Goal: Task Accomplishment & Management: Use online tool/utility

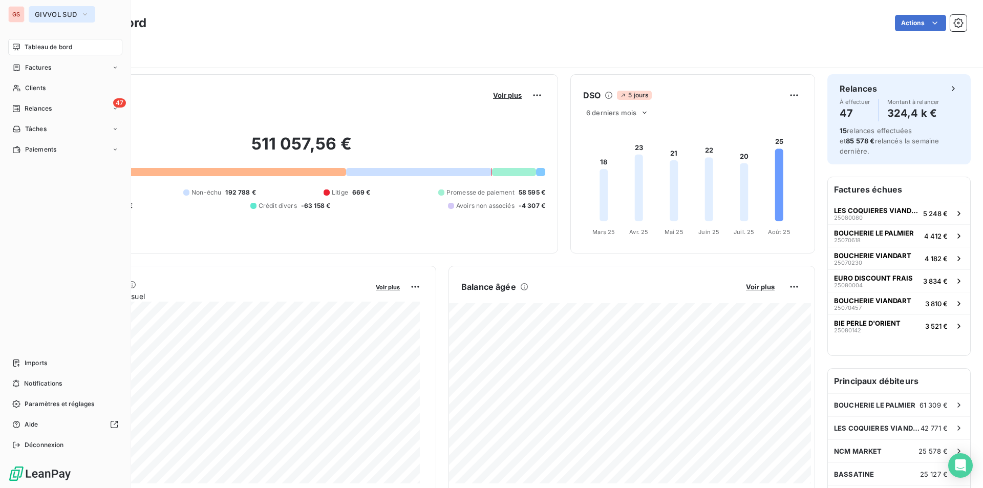
scroll to position [154, 0]
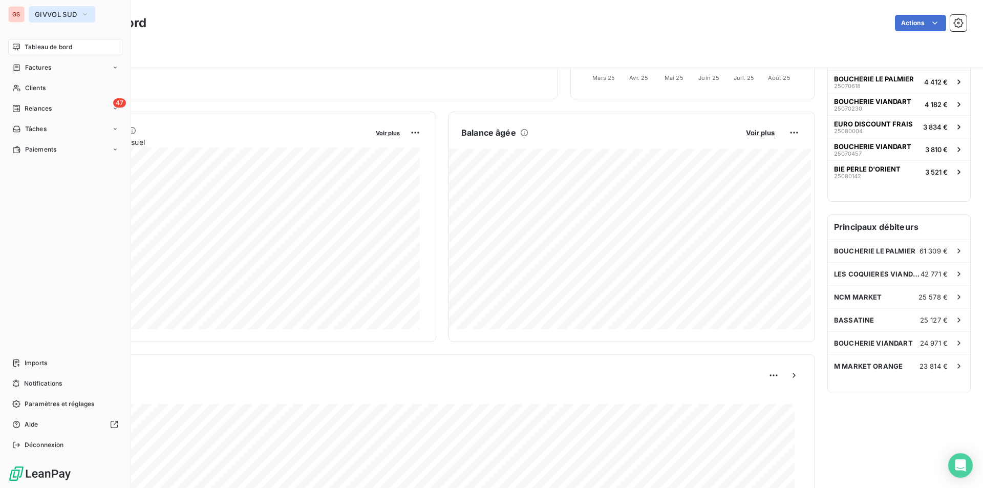
click at [47, 7] on button "GIVVOL SUD" at bounding box center [62, 14] width 67 height 16
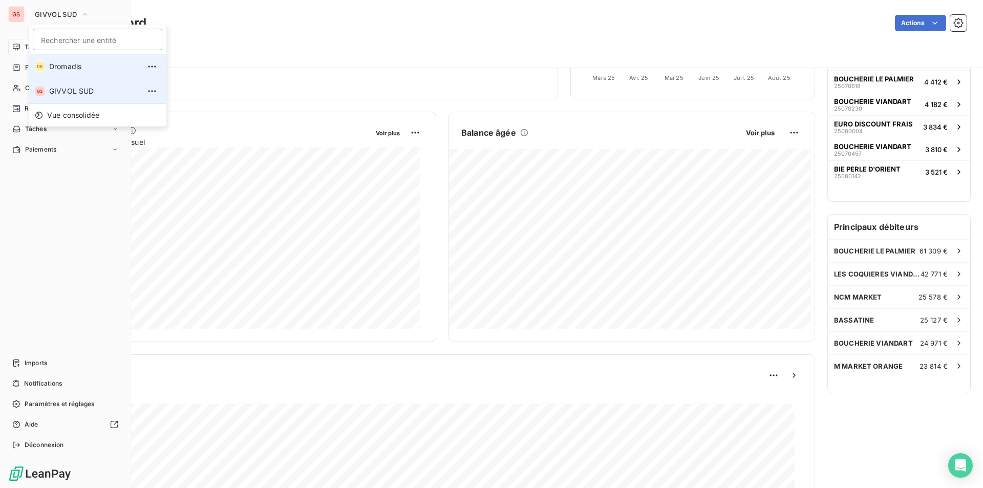
click at [45, 61] on li "DR Dromadis" at bounding box center [98, 66] width 138 height 25
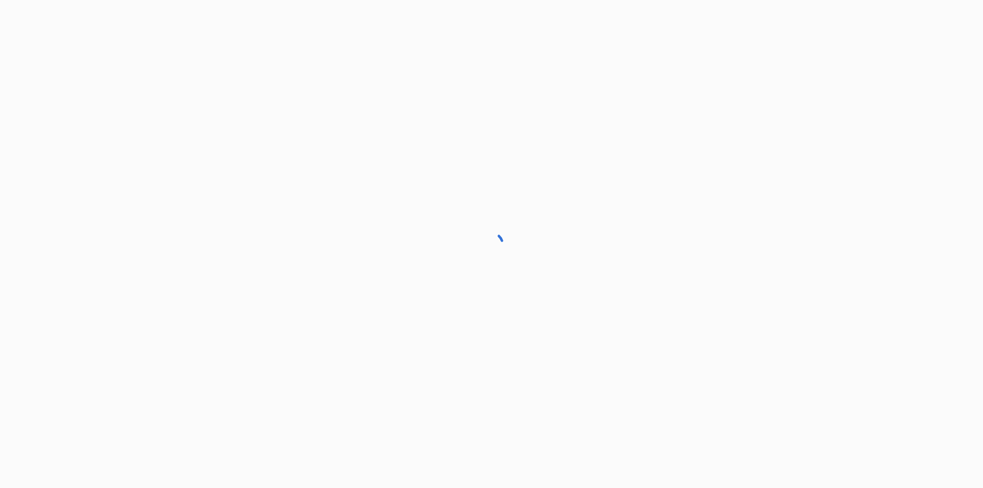
click at [53, 87] on div at bounding box center [491, 244] width 983 height 488
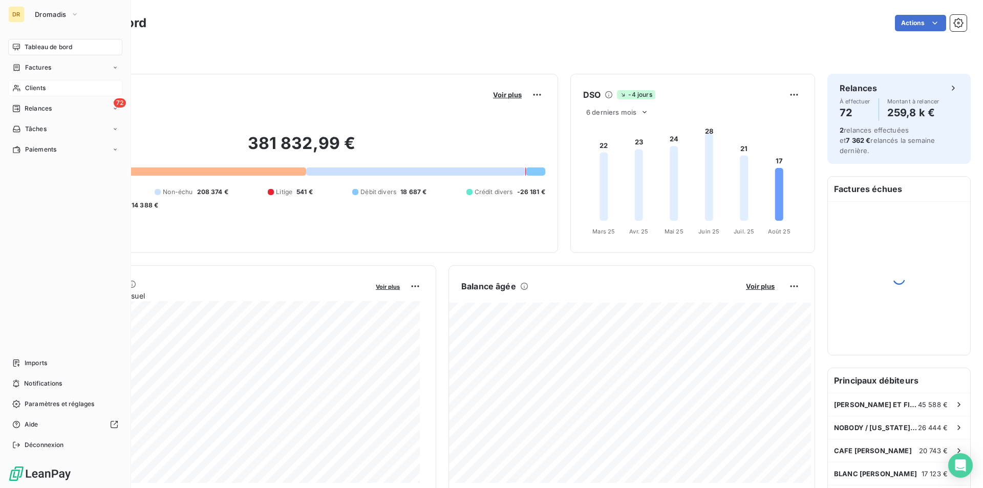
click at [33, 89] on span "Clients" at bounding box center [35, 87] width 20 height 9
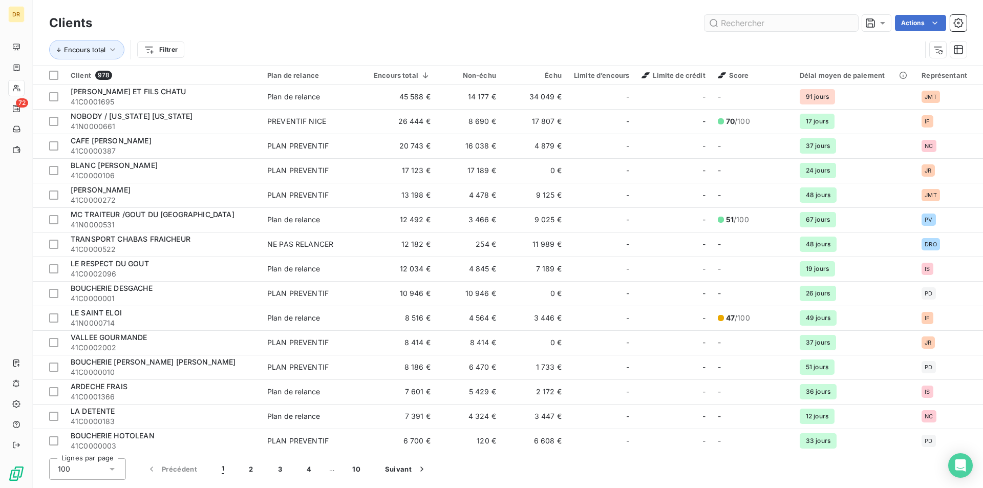
click at [772, 20] on input "text" at bounding box center [781, 23] width 154 height 16
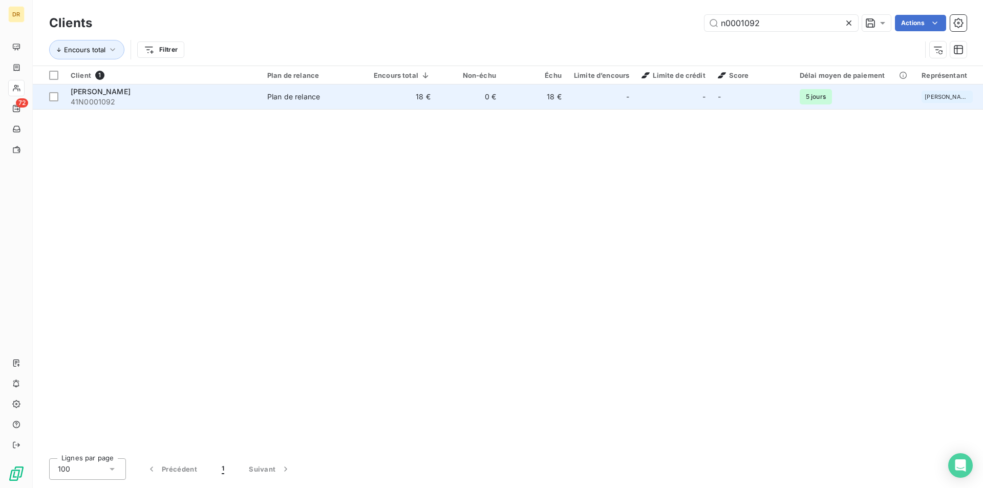
type input "n0001092"
click at [145, 97] on span "41N0001092" at bounding box center [163, 102] width 184 height 10
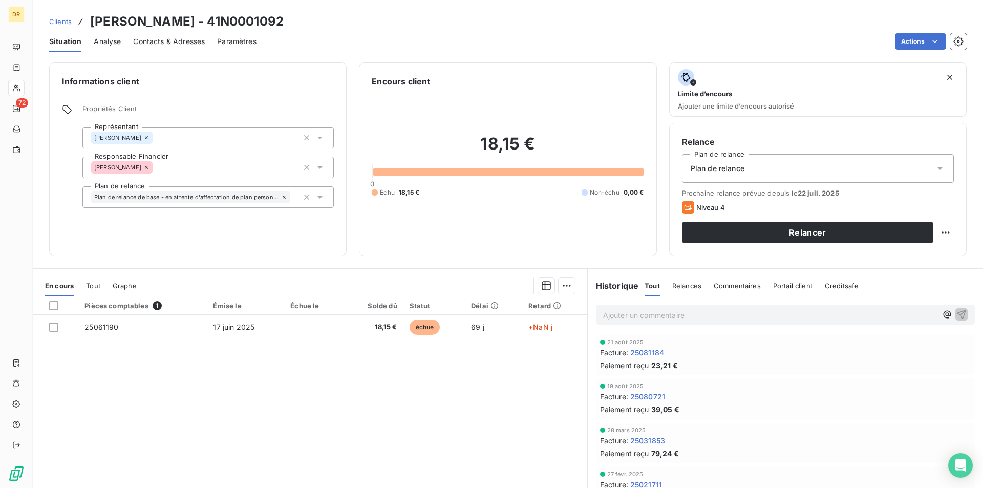
click at [180, 44] on span "Contacts & Adresses" at bounding box center [169, 41] width 72 height 10
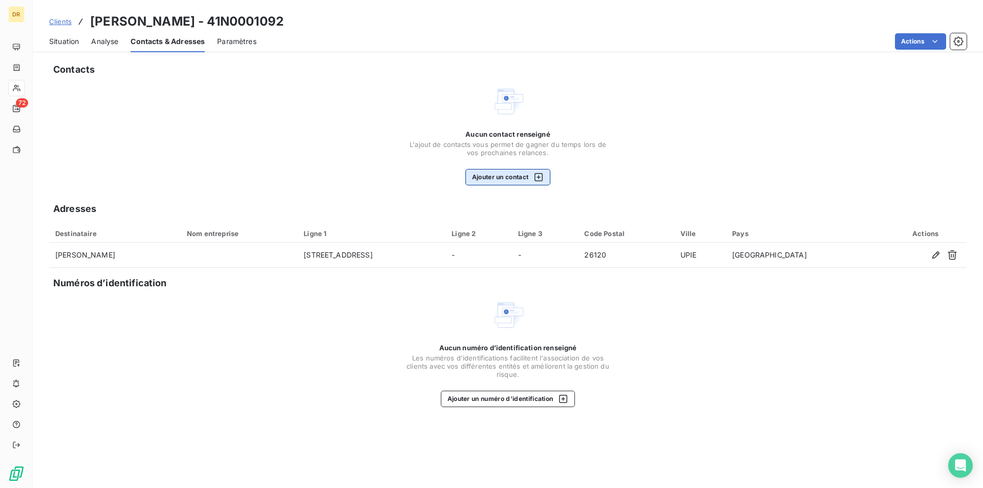
click at [519, 175] on button "Ajouter un contact" at bounding box center [507, 177] width 85 height 16
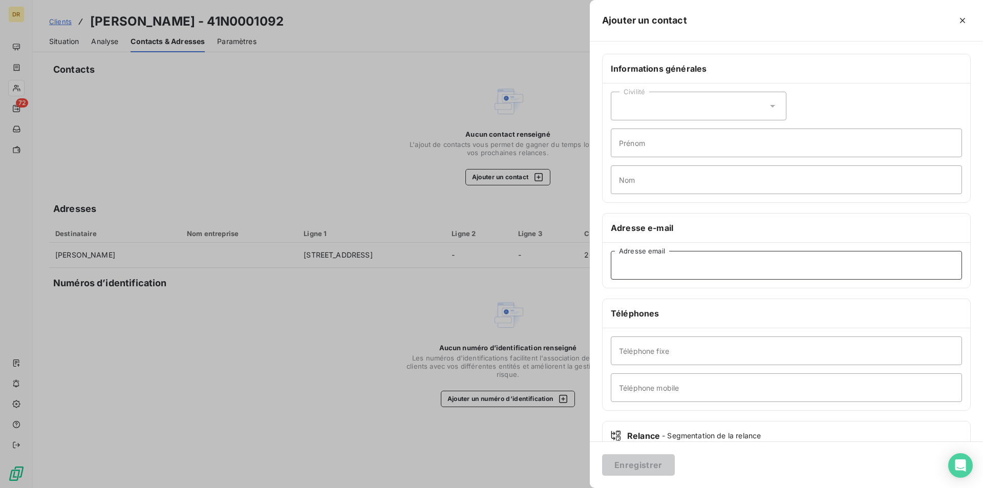
click at [659, 265] on input "Adresse email" at bounding box center [786, 265] width 351 height 29
paste input "[EMAIL_ADDRESS][DOMAIN_NAME]"
type input "[EMAIL_ADDRESS][DOMAIN_NAME]"
click at [648, 462] on button "Enregistrer" at bounding box center [638, 465] width 73 height 22
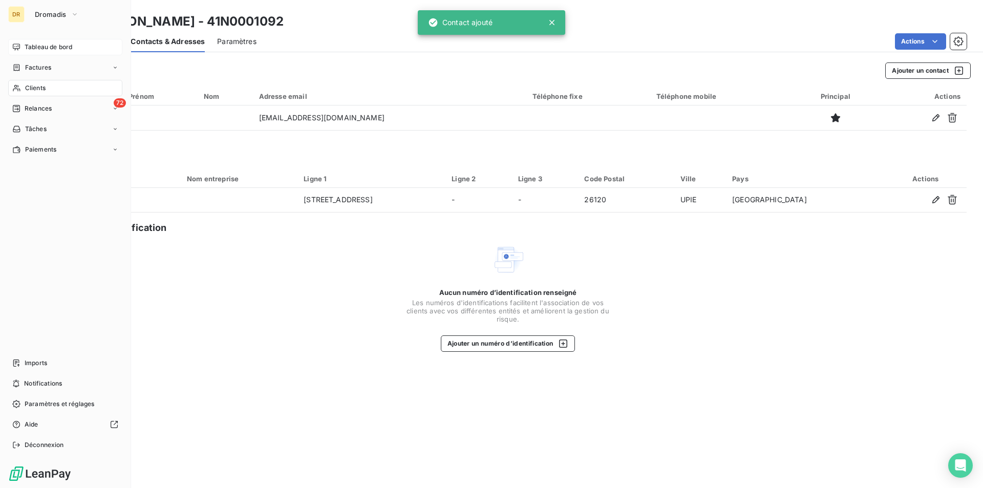
click at [32, 50] on span "Tableau de bord" at bounding box center [49, 46] width 48 height 9
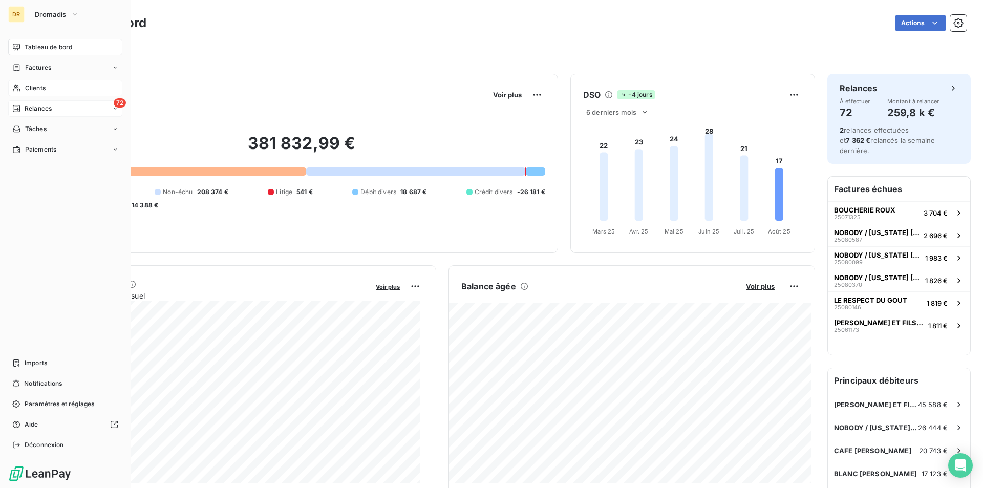
click at [63, 112] on div "72 Relances" at bounding box center [65, 108] width 114 height 16
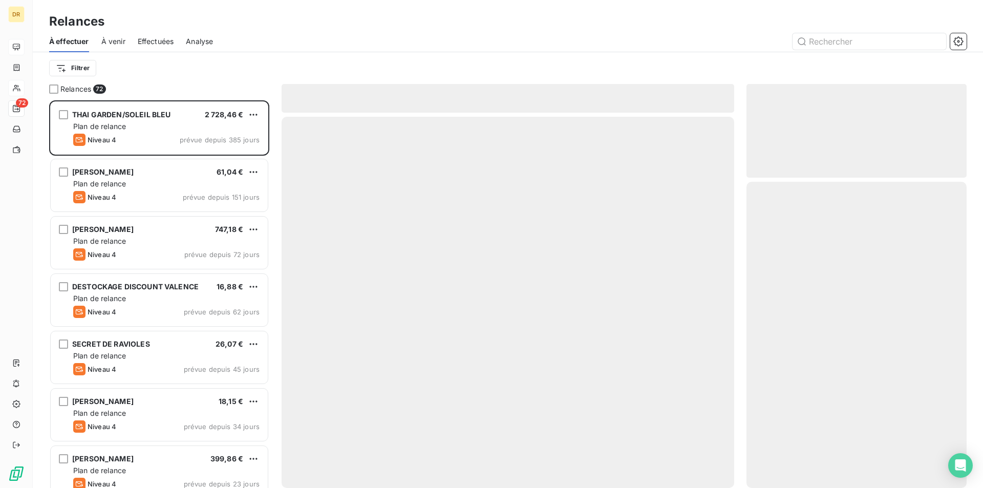
scroll to position [380, 212]
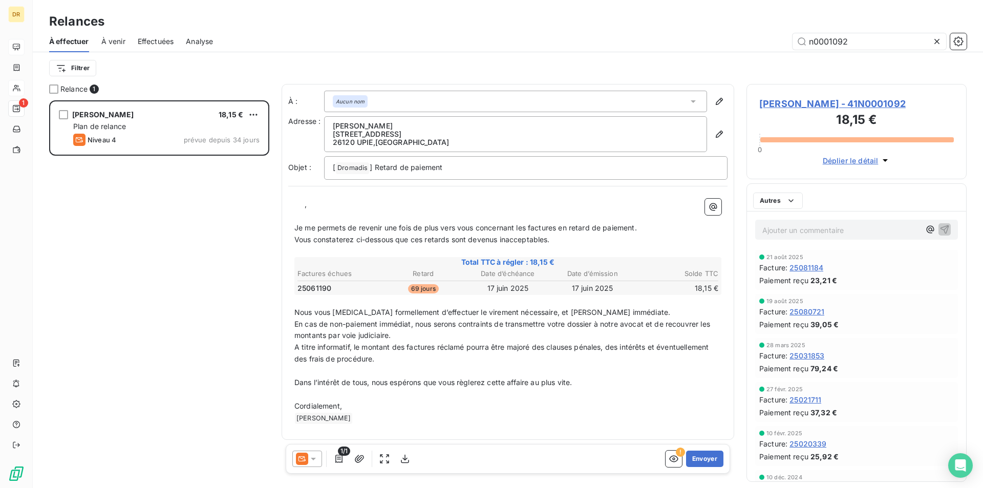
scroll to position [380, 212]
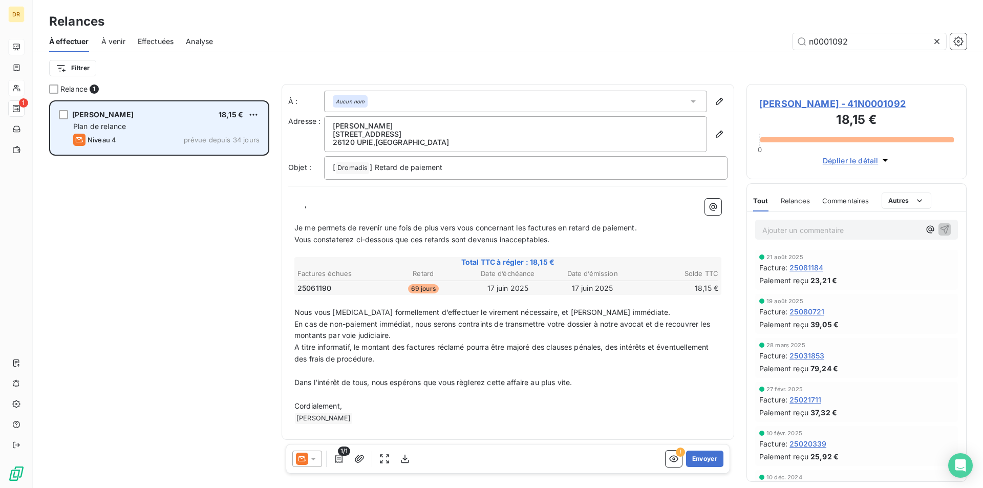
type input "n0001092"
click at [187, 115] on div "[PERSON_NAME] 18,15 €" at bounding box center [166, 114] width 186 height 9
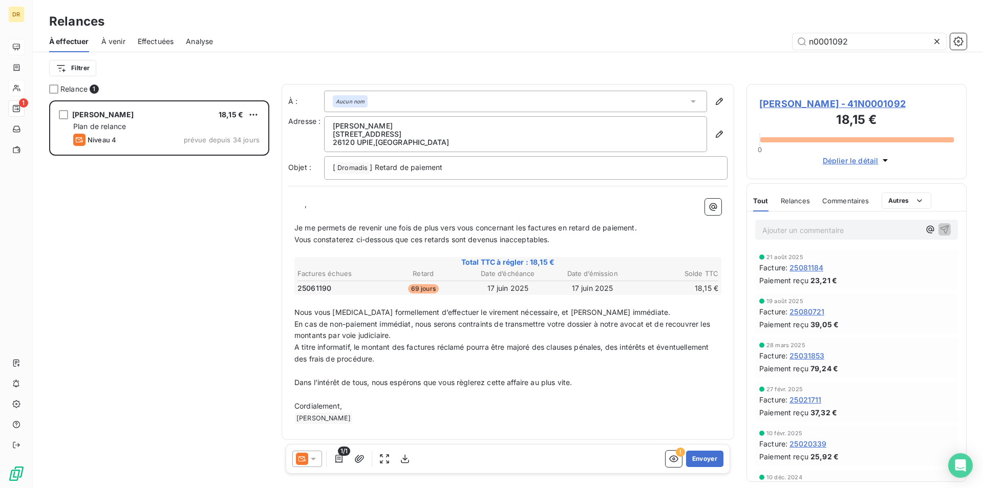
click at [314, 458] on icon at bounding box center [313, 459] width 5 height 3
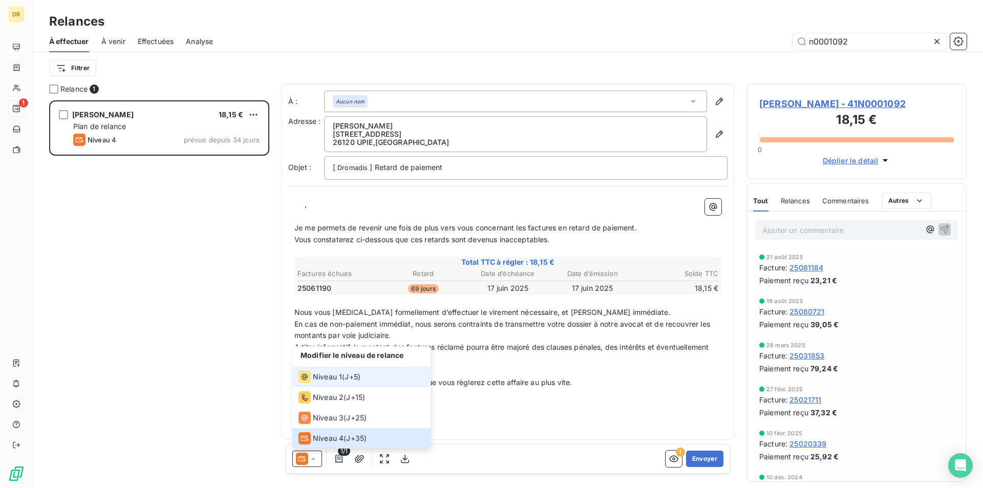
click at [331, 379] on span "Niveau 1" at bounding box center [327, 377] width 29 height 10
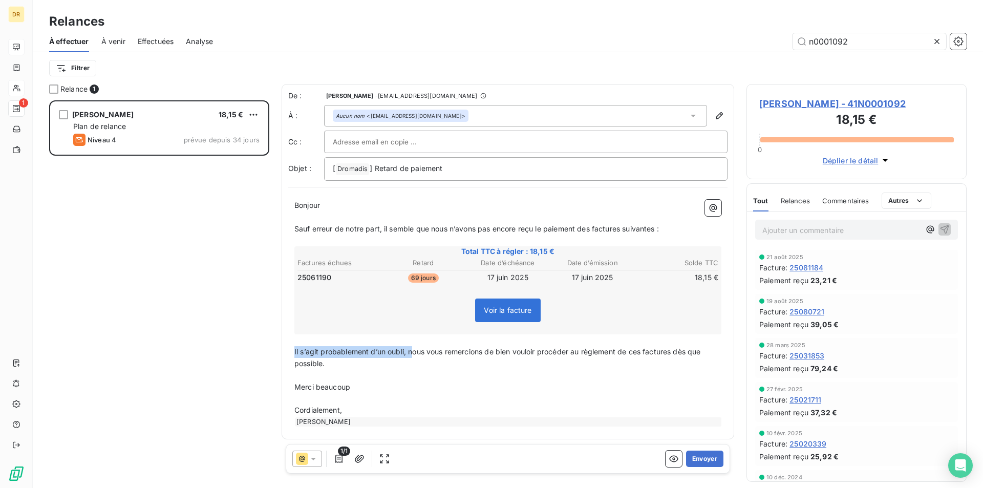
drag, startPoint x: 411, startPoint y: 351, endPoint x: 281, endPoint y: 350, distance: 130.0
click at [281, 350] on div "Relance 1 [PERSON_NAME] 18,15 € Plan de relance Niveau 4 prévue depuis 34 jours…" at bounding box center [508, 286] width 950 height 404
click at [511, 313] on span "Voir la facture" at bounding box center [508, 310] width 48 height 9
click at [711, 459] on button "Envoyer" at bounding box center [704, 458] width 37 height 16
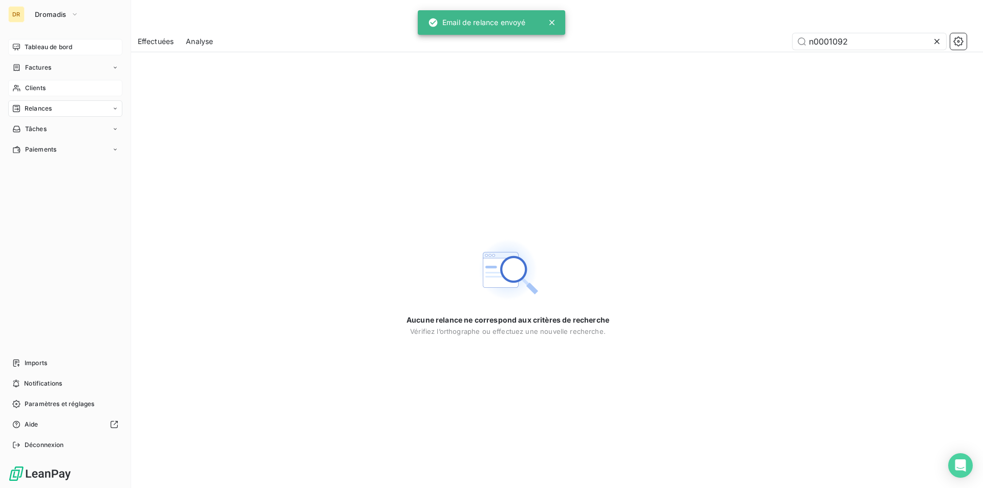
click at [44, 48] on span "Tableau de bord" at bounding box center [49, 46] width 48 height 9
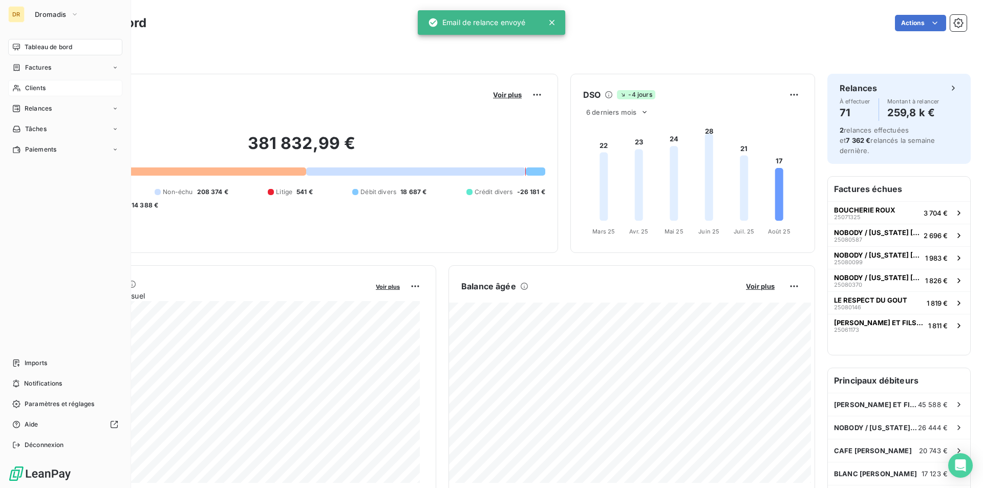
click at [42, 83] on span "Clients" at bounding box center [35, 87] width 20 height 9
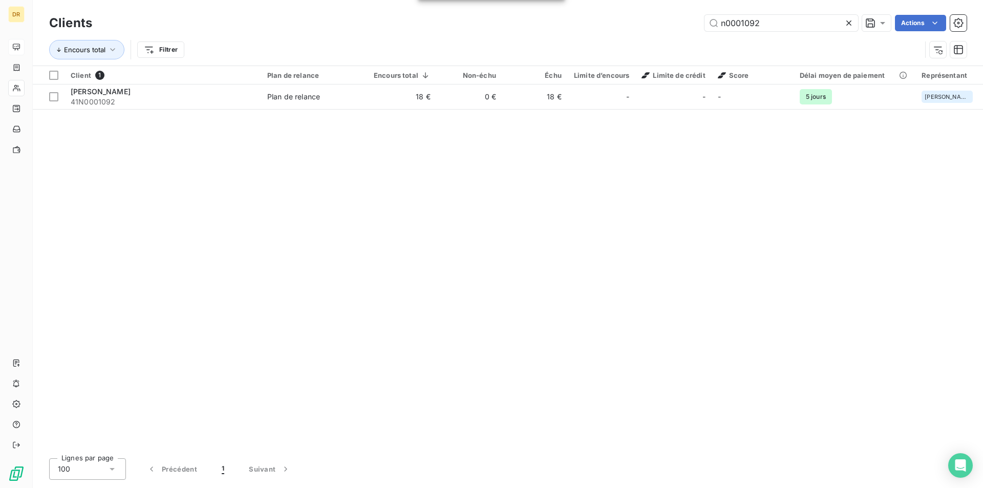
drag, startPoint x: 746, startPoint y: 25, endPoint x: 868, endPoint y: 35, distance: 122.7
click at [868, 35] on div "Clients n0001092 Actions Encours total Filtrer" at bounding box center [507, 38] width 917 height 53
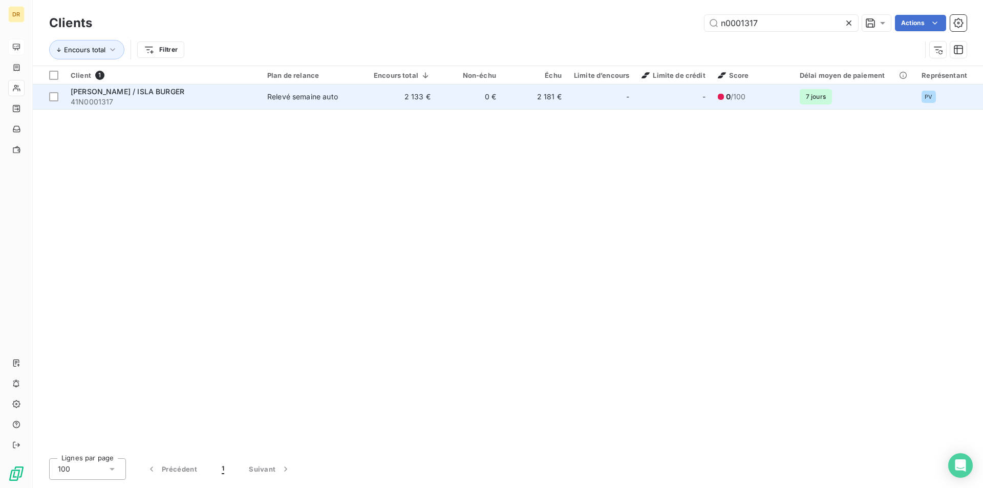
type input "n0001317"
click at [214, 101] on span "41N0001317" at bounding box center [163, 102] width 184 height 10
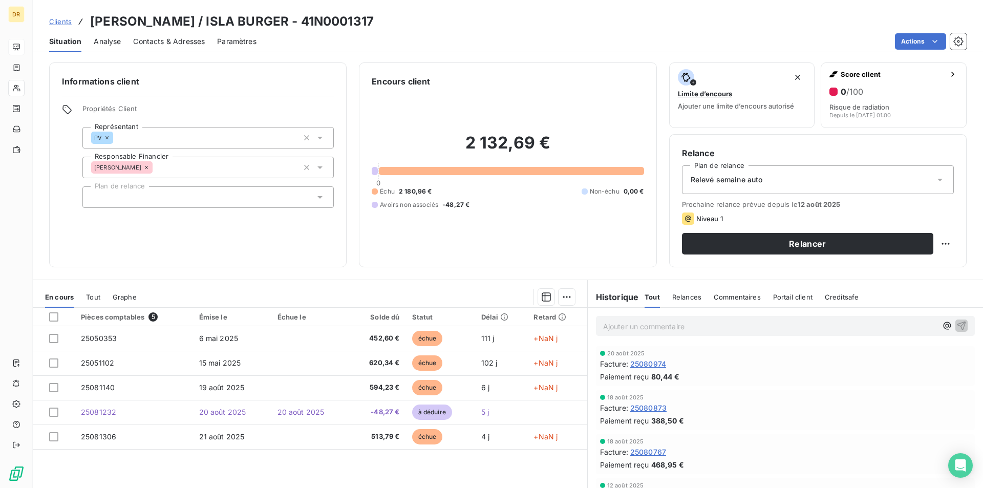
scroll to position [48, 0]
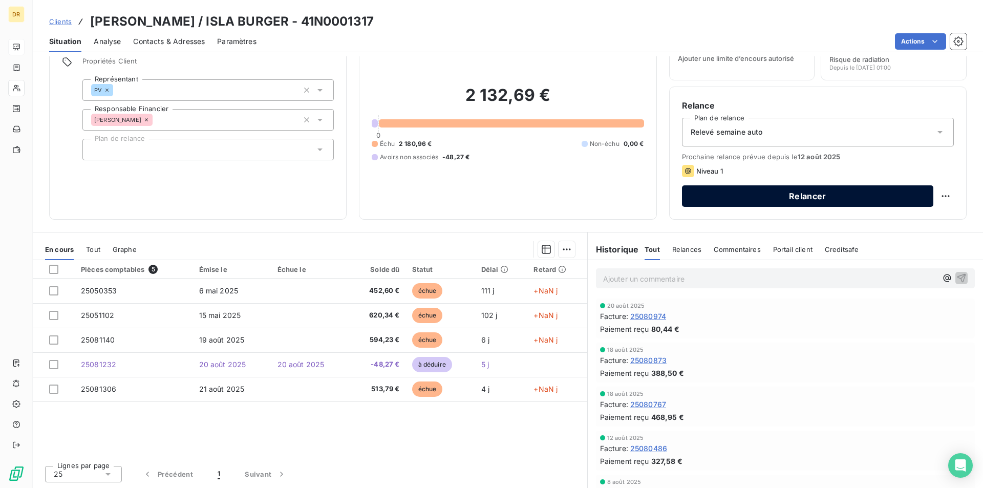
click at [815, 192] on button "Relancer" at bounding box center [807, 196] width 251 height 22
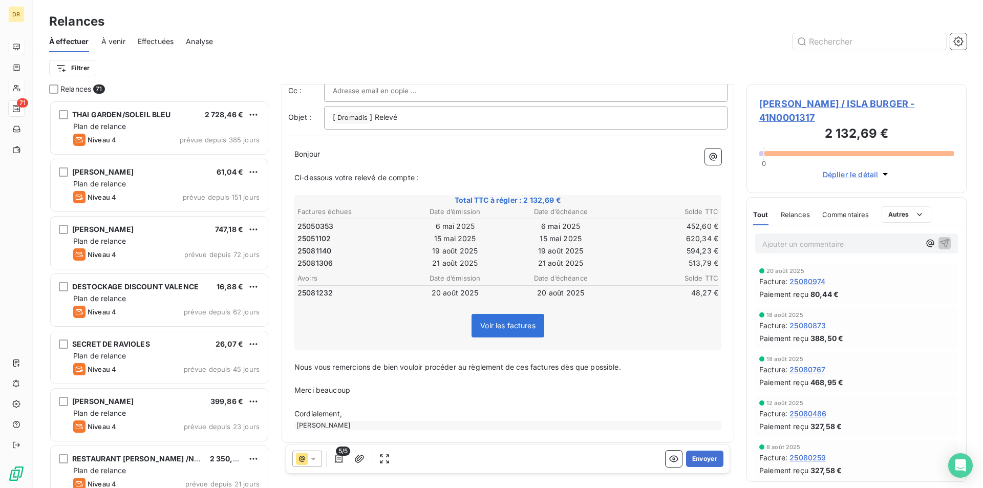
scroll to position [57, 0]
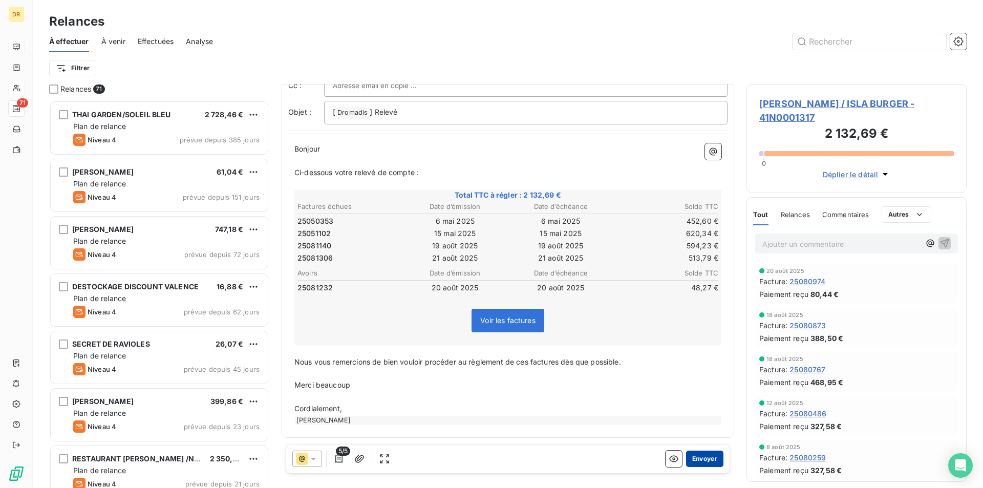
click at [691, 457] on button "Envoyer" at bounding box center [704, 458] width 37 height 16
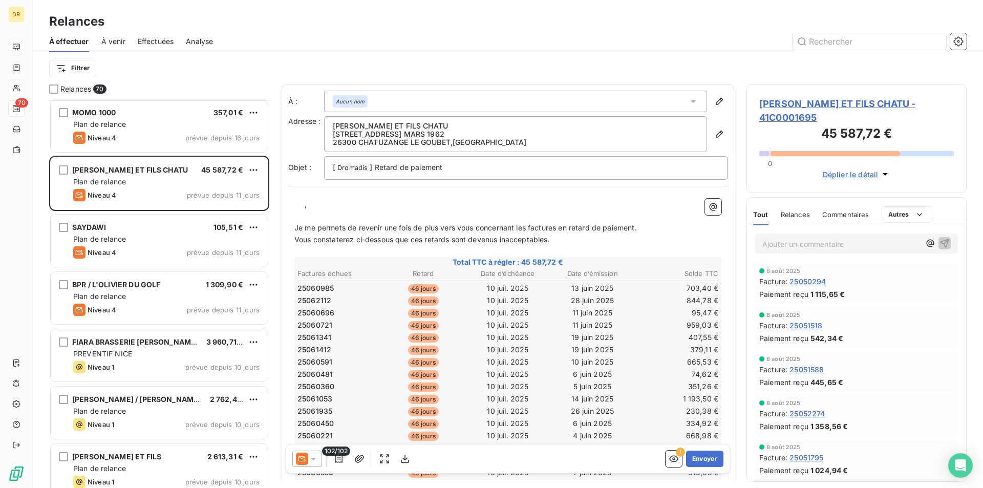
scroll to position [512, 0]
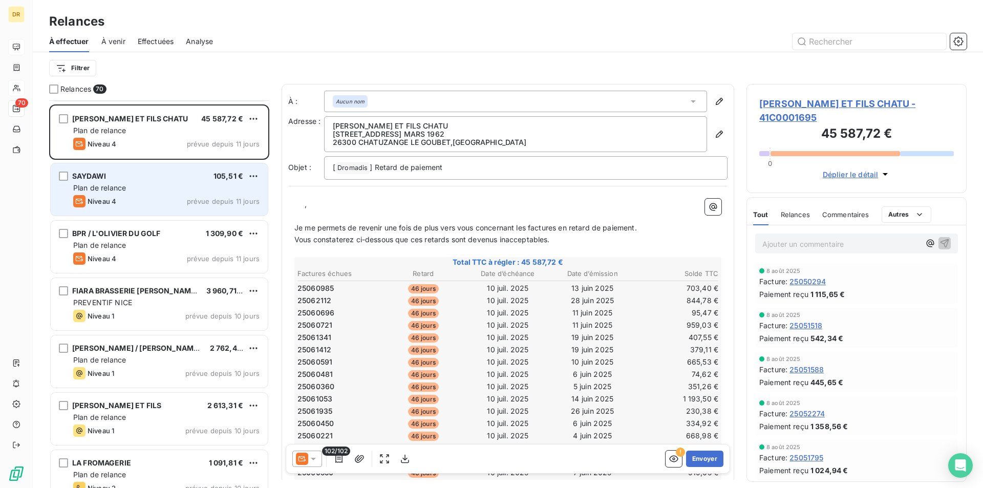
click at [141, 194] on div "SAYDAWI 105,51 € Plan de relance Niveau 4 prévue depuis 11 jours" at bounding box center [159, 189] width 217 height 52
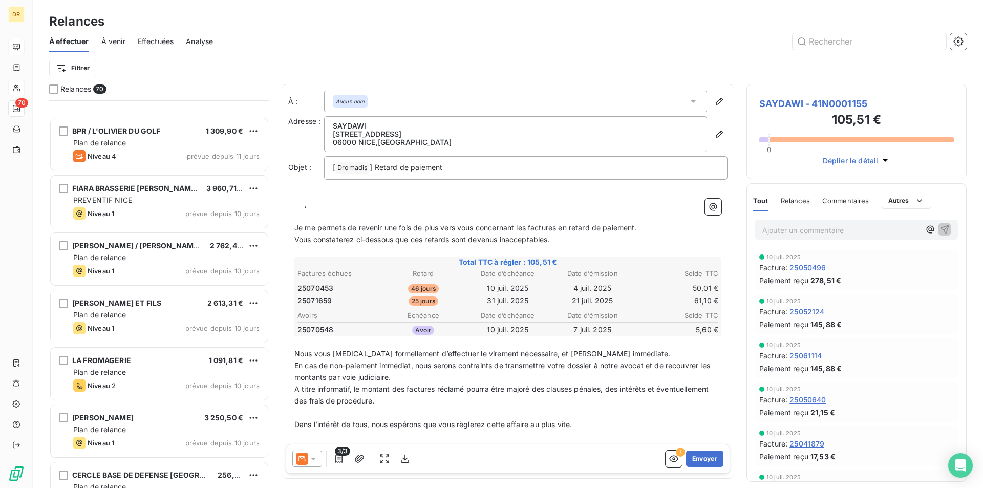
scroll to position [768, 0]
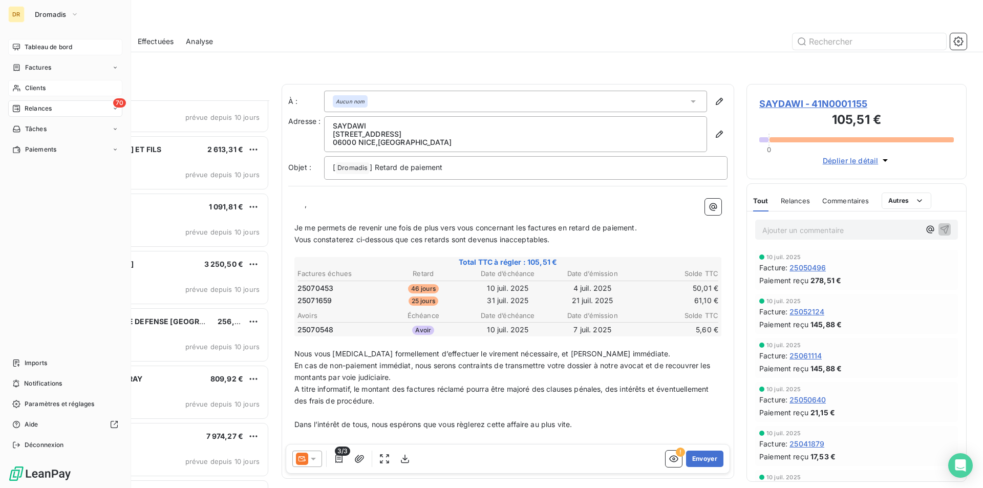
click at [32, 93] on div "Clients" at bounding box center [65, 88] width 114 height 16
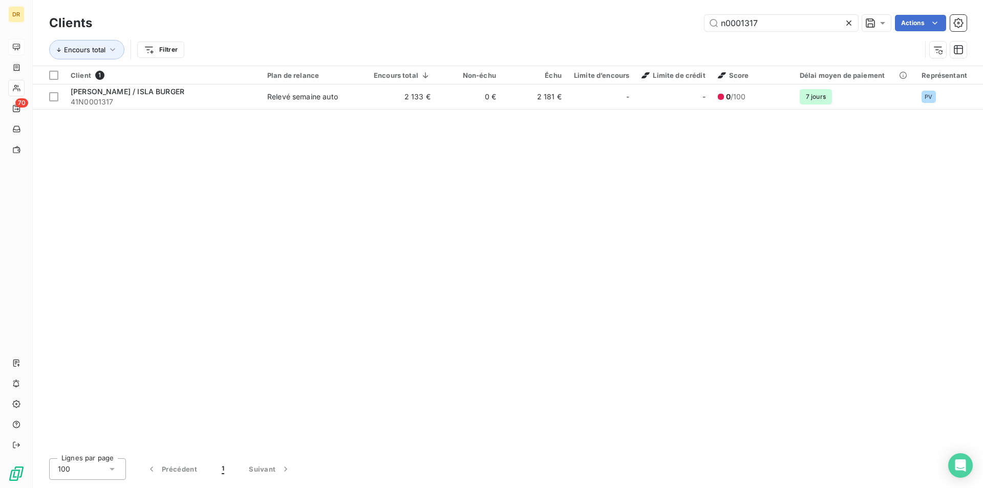
drag, startPoint x: 740, startPoint y: 23, endPoint x: 812, endPoint y: 36, distance: 73.4
click at [811, 35] on div "Clients n0001317 Actions Encours total Filtrer" at bounding box center [507, 38] width 917 height 53
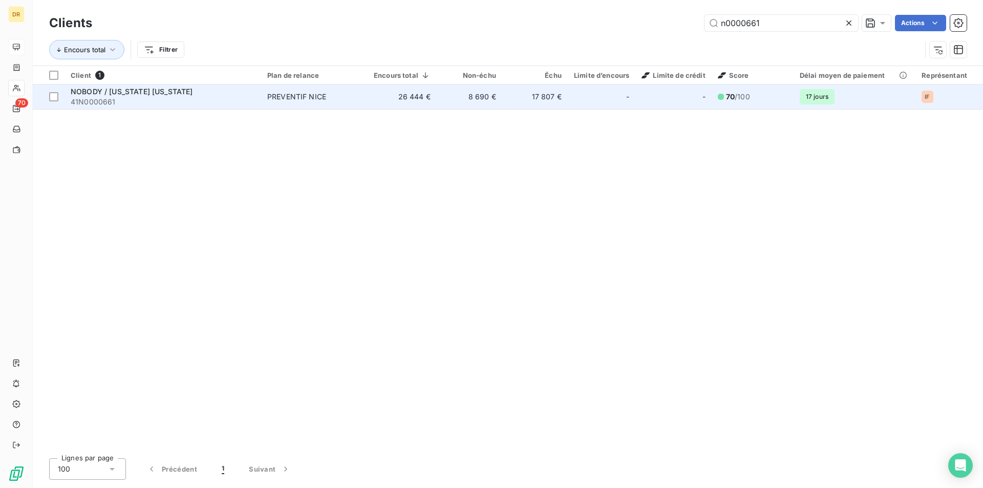
type input "n0000661"
click at [154, 95] on span "NOBODY / [US_STATE] [US_STATE]" at bounding box center [132, 91] width 122 height 9
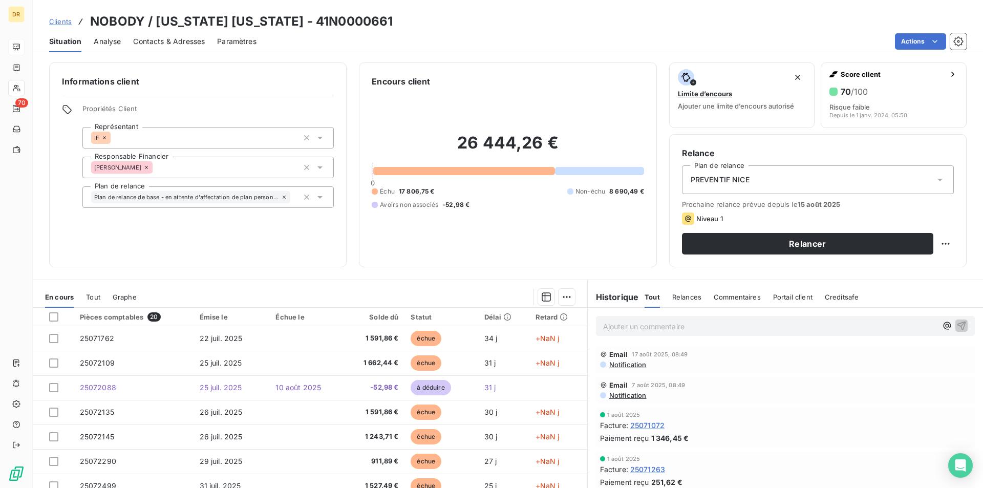
click at [638, 363] on span "Notification" at bounding box center [627, 364] width 38 height 8
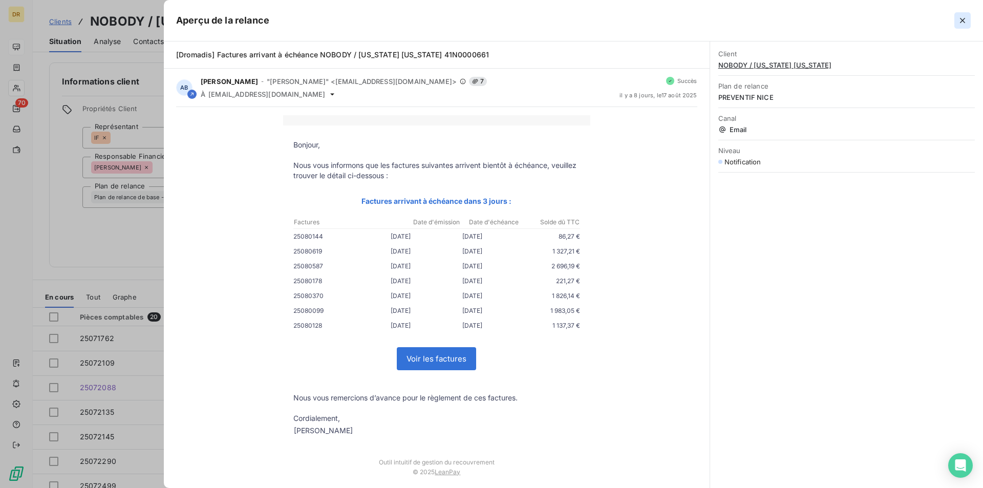
click at [965, 25] on icon "button" at bounding box center [962, 20] width 10 height 10
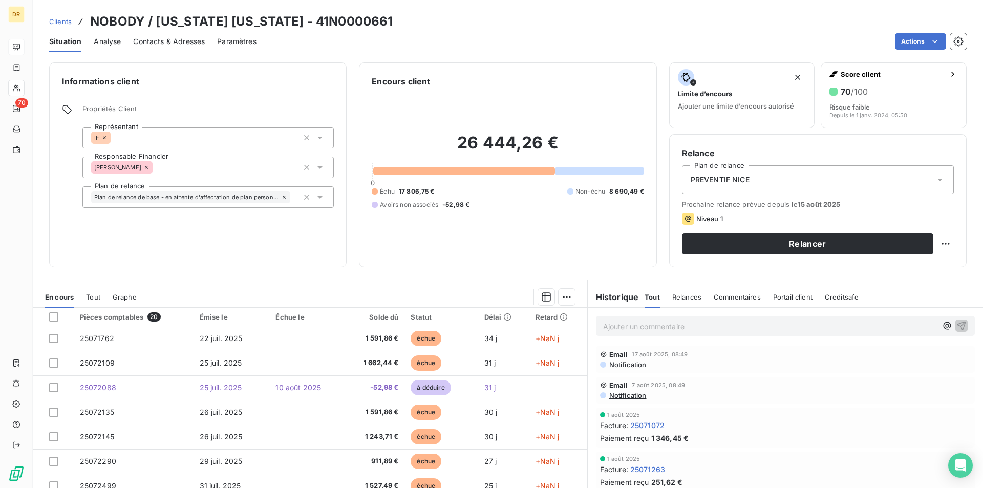
click at [621, 396] on span "Notification" at bounding box center [627, 395] width 38 height 8
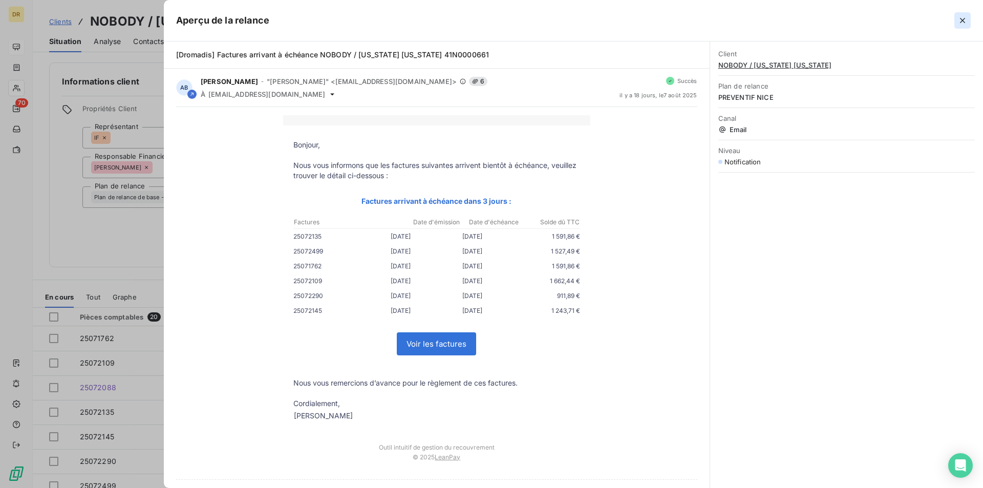
click at [968, 24] on button "button" at bounding box center [962, 20] width 16 height 16
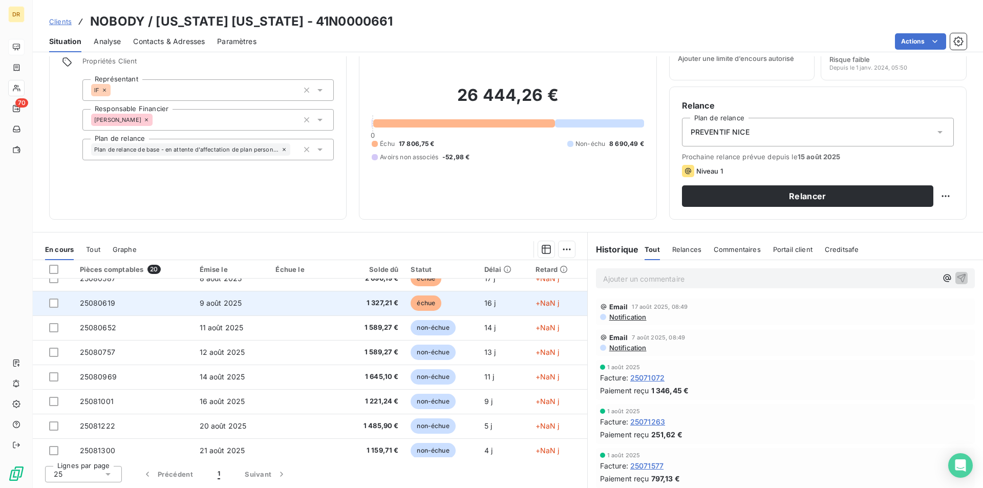
scroll to position [313, 0]
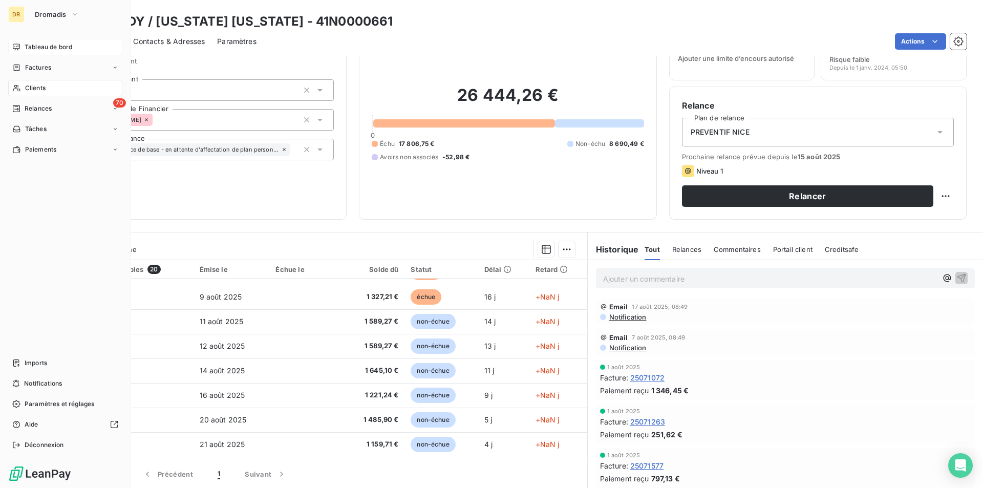
click at [28, 46] on span "Tableau de bord" at bounding box center [49, 46] width 48 height 9
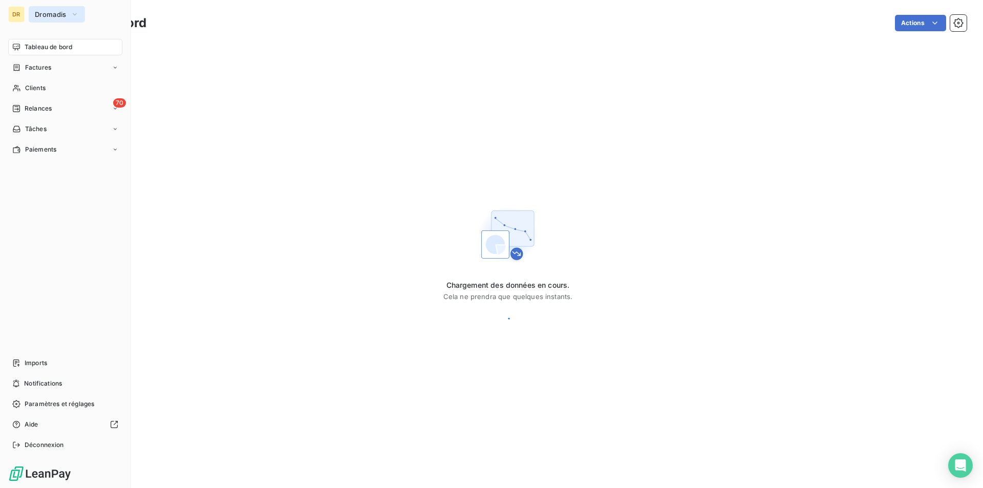
click at [44, 10] on span "Dromadis" at bounding box center [51, 14] width 32 height 8
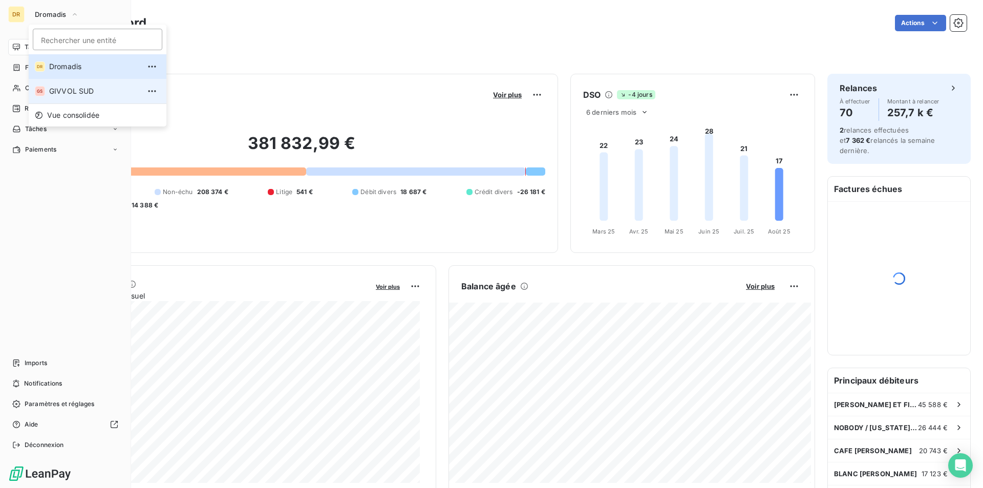
click at [80, 88] on span "GIVVOL SUD" at bounding box center [94, 91] width 91 height 10
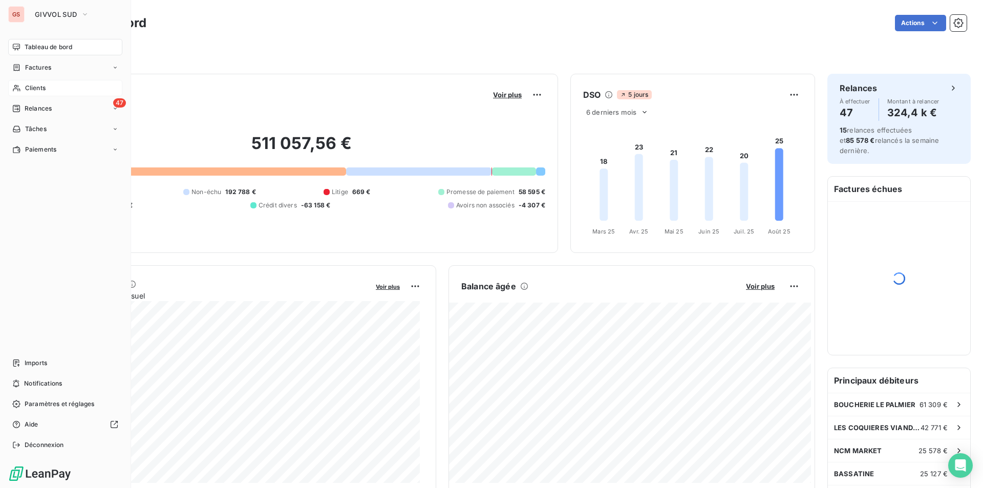
click at [41, 84] on span "Clients" at bounding box center [35, 87] width 20 height 9
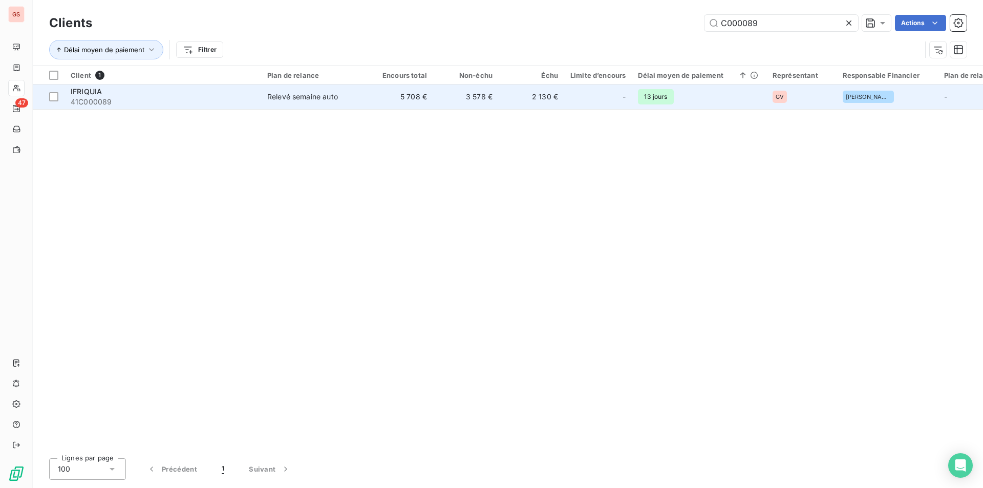
type input "C000089"
click at [261, 95] on td "IFRIQUIA 41C000089" at bounding box center [163, 96] width 197 height 25
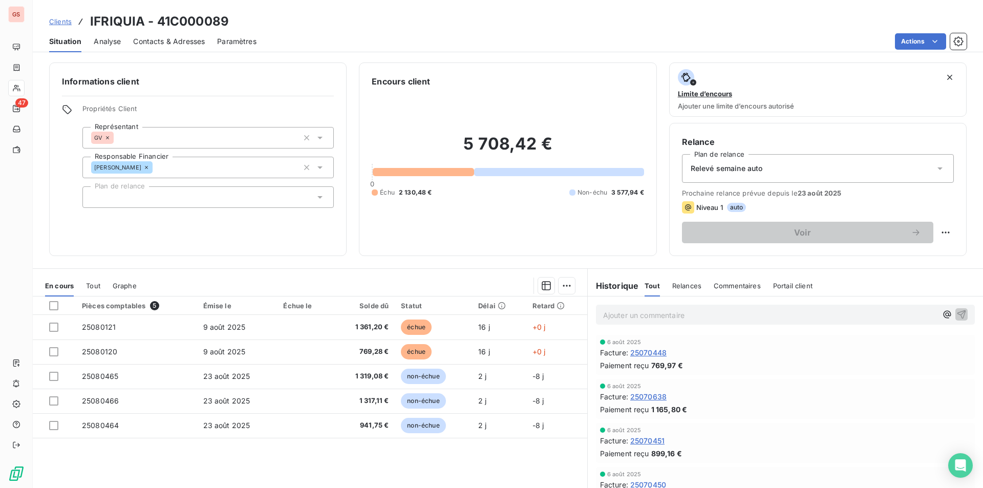
click at [625, 315] on p "Ajouter un commentaire ﻿" at bounding box center [770, 315] width 334 height 13
click at [957, 311] on icon "button" at bounding box center [961, 314] width 9 height 9
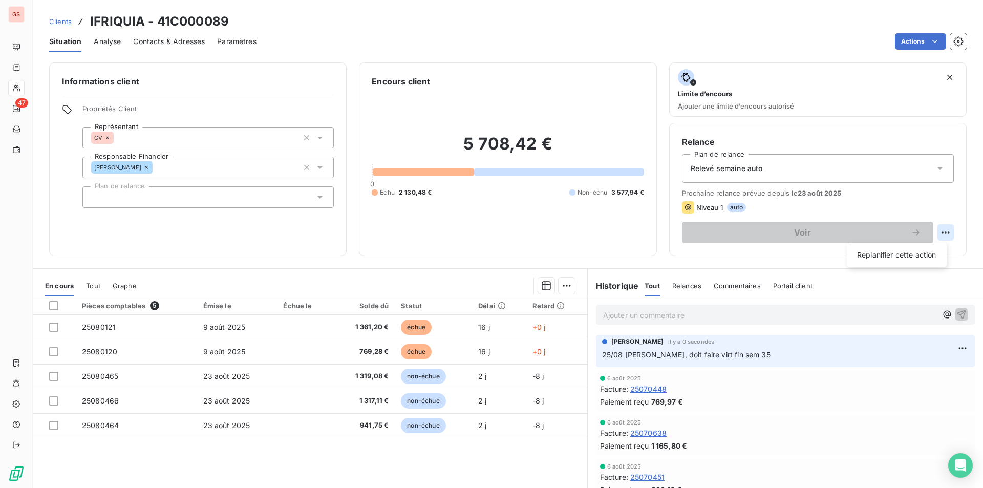
click at [934, 230] on html "GS 47 Clients IFRIQUIA - 41C000089 Situation Analyse Contacts & Adresses Paramè…" at bounding box center [491, 244] width 983 height 488
click at [884, 211] on html "GS 47 Clients IFRIQUIA - 41C000089 Situation Analyse Contacts & Adresses Paramè…" at bounding box center [491, 244] width 983 height 488
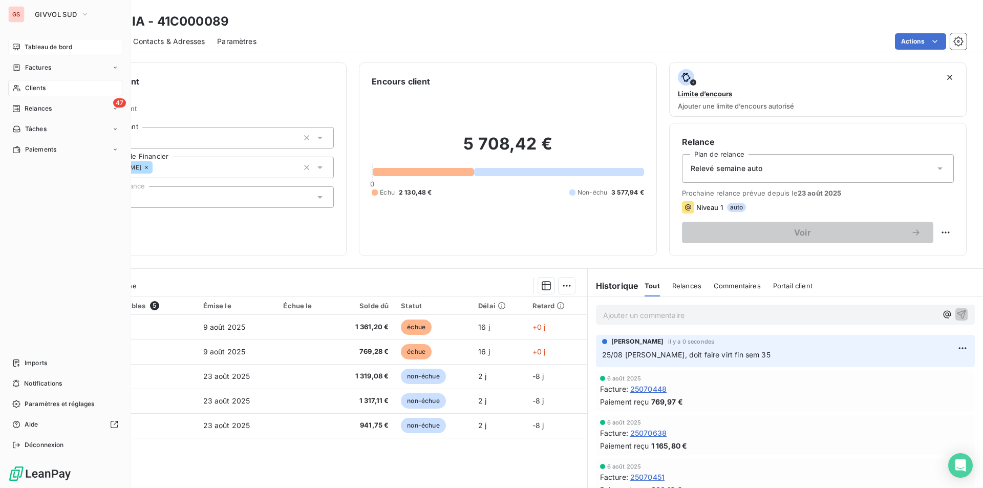
click at [37, 48] on span "Tableau de bord" at bounding box center [49, 46] width 48 height 9
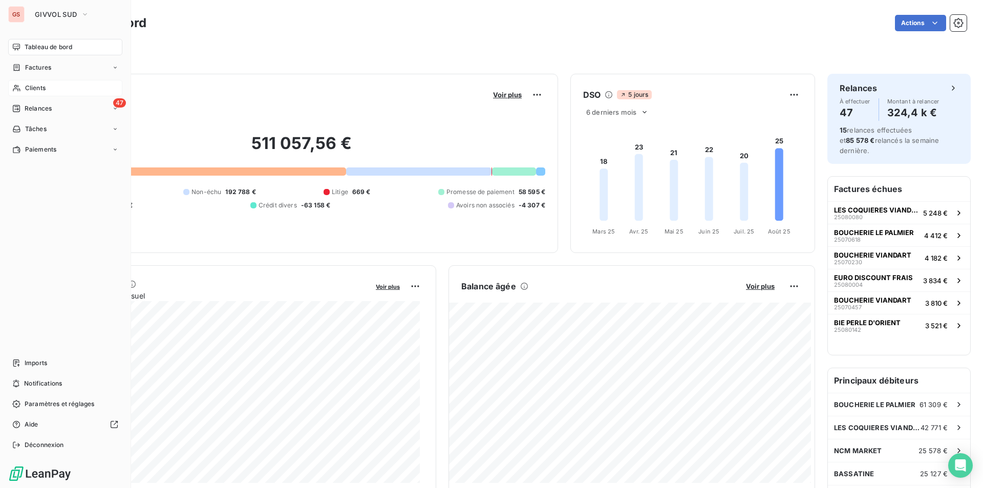
click at [27, 87] on span "Clients" at bounding box center [35, 87] width 20 height 9
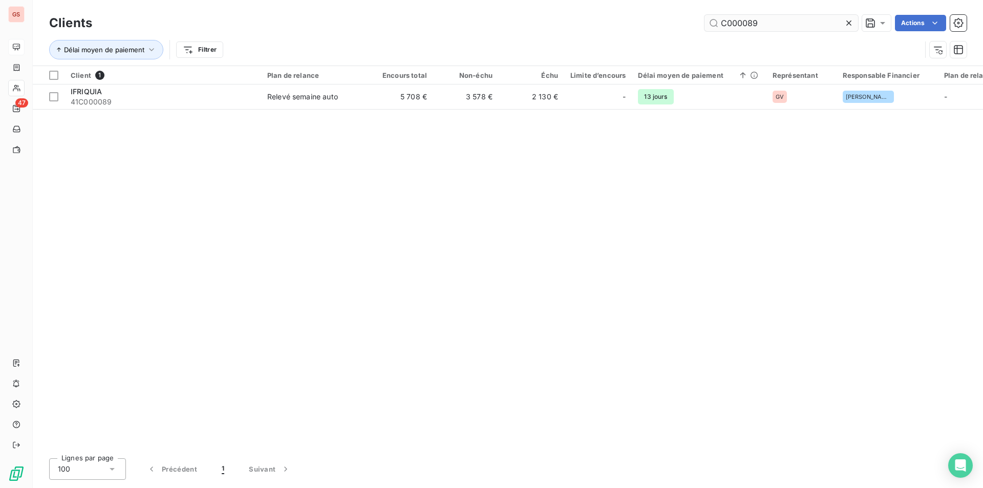
drag, startPoint x: 755, startPoint y: 25, endPoint x: 773, endPoint y: 23, distance: 18.6
click at [773, 23] on input "C000089" at bounding box center [781, 23] width 154 height 16
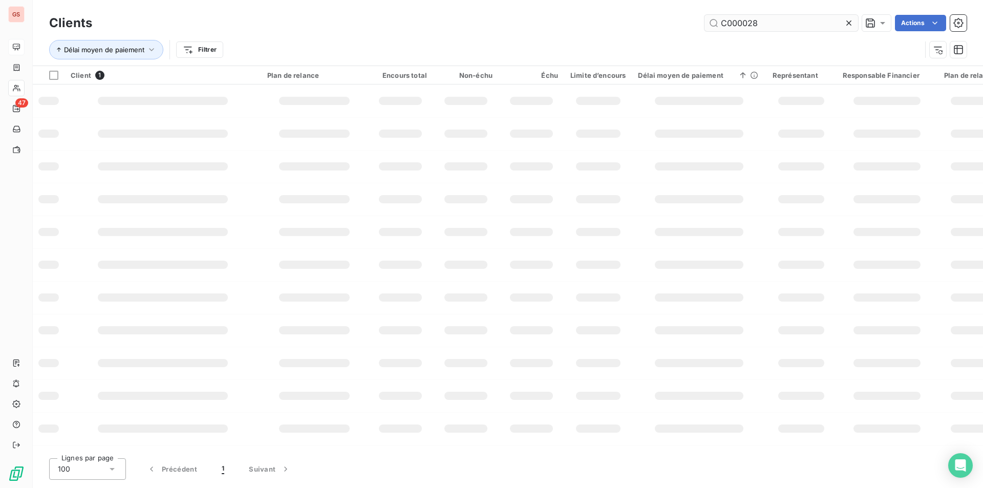
type input "C000028"
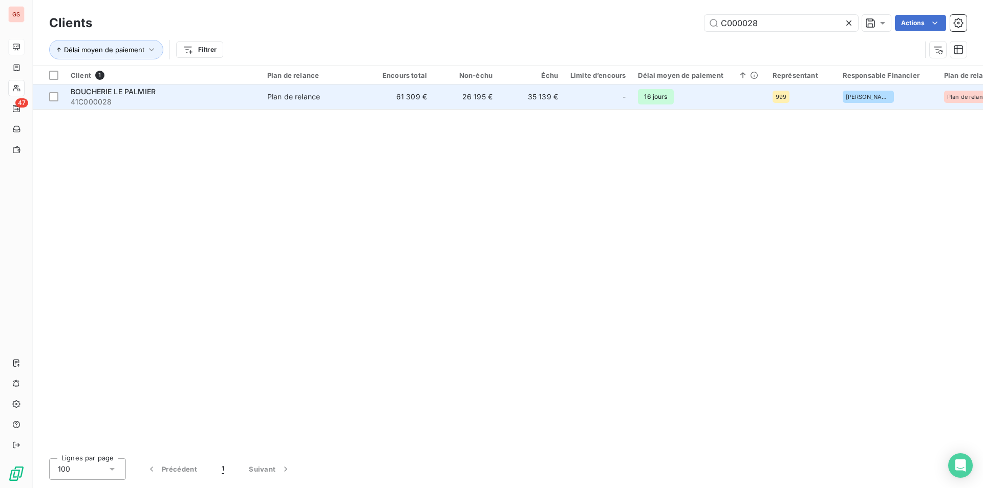
click at [114, 97] on span "41C000028" at bounding box center [163, 102] width 184 height 10
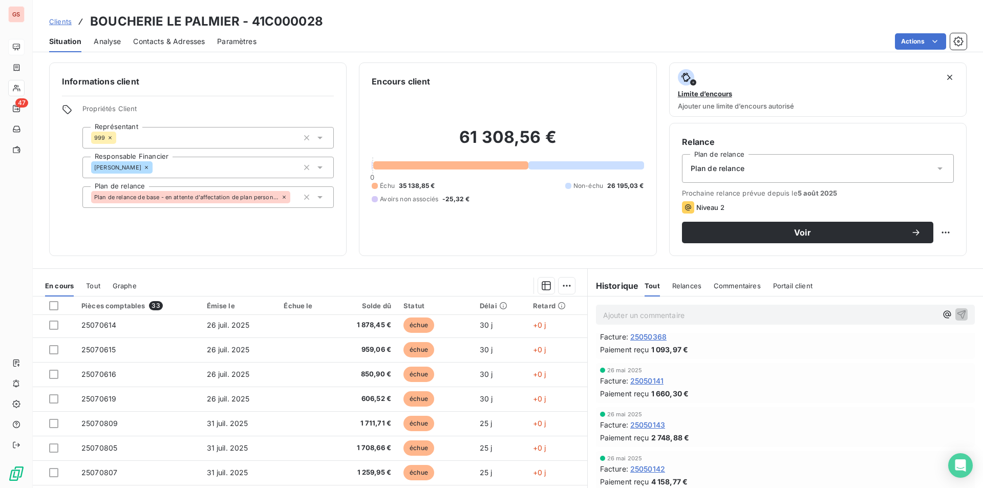
scroll to position [3635, 0]
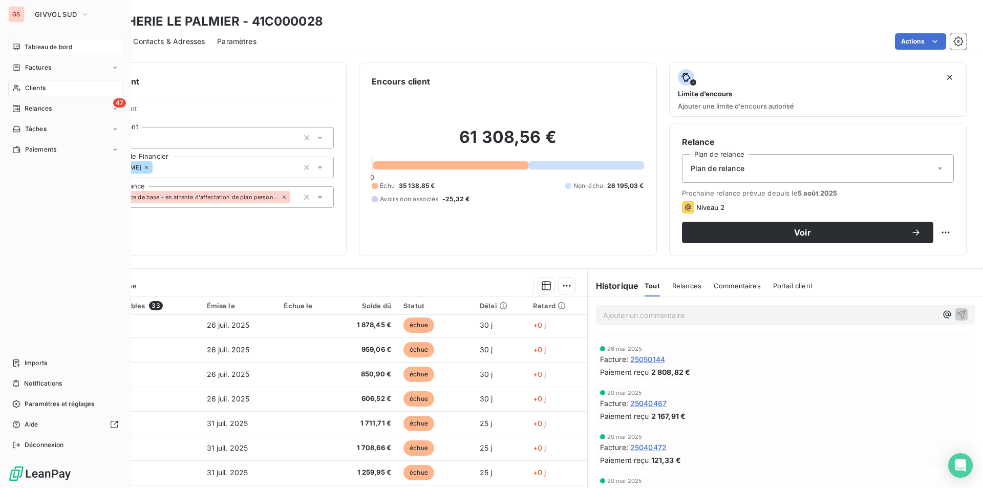
click at [40, 40] on div "Tableau de bord" at bounding box center [65, 47] width 114 height 16
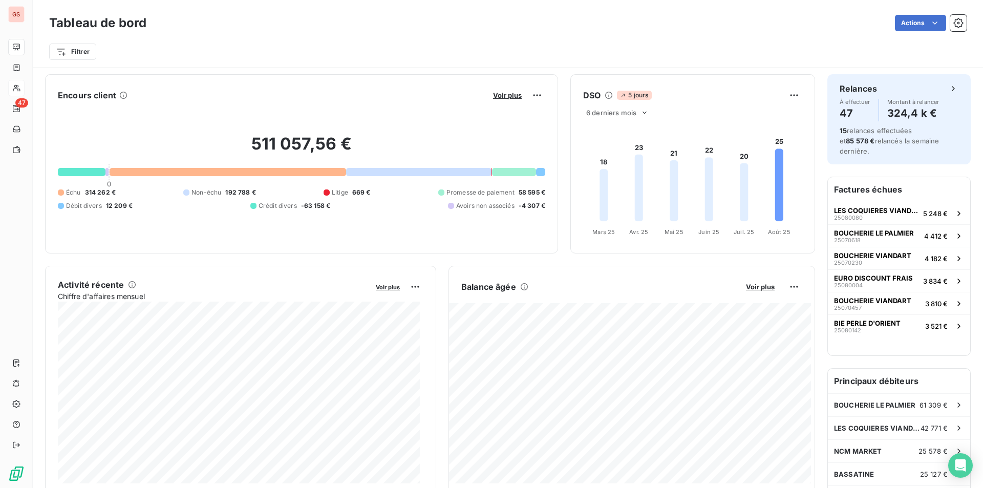
scroll to position [103, 0]
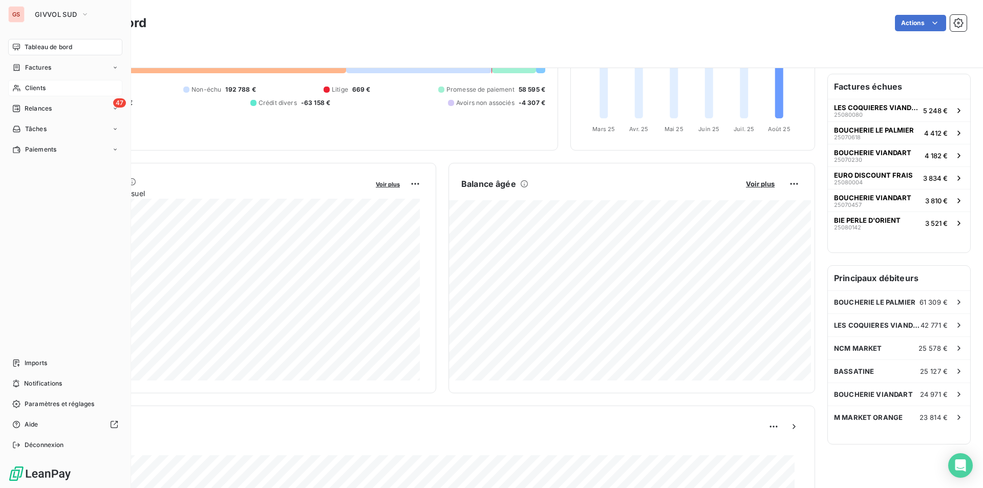
click at [48, 90] on div "Clients" at bounding box center [65, 88] width 114 height 16
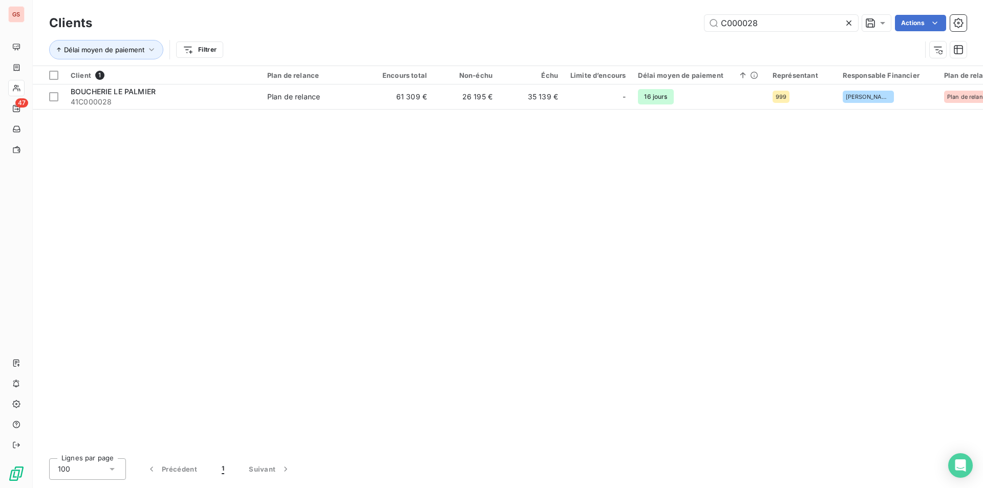
drag, startPoint x: 743, startPoint y: 23, endPoint x: 894, endPoint y: 46, distance: 152.8
click at [888, 48] on div "Clients C000028 Actions Délai moyen de paiement Filtrer" at bounding box center [507, 38] width 917 height 53
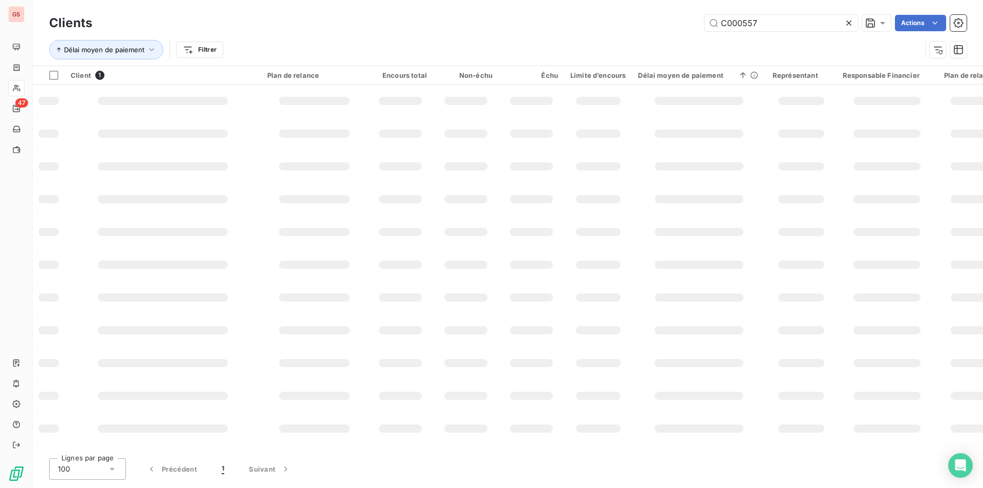
type input "C000557"
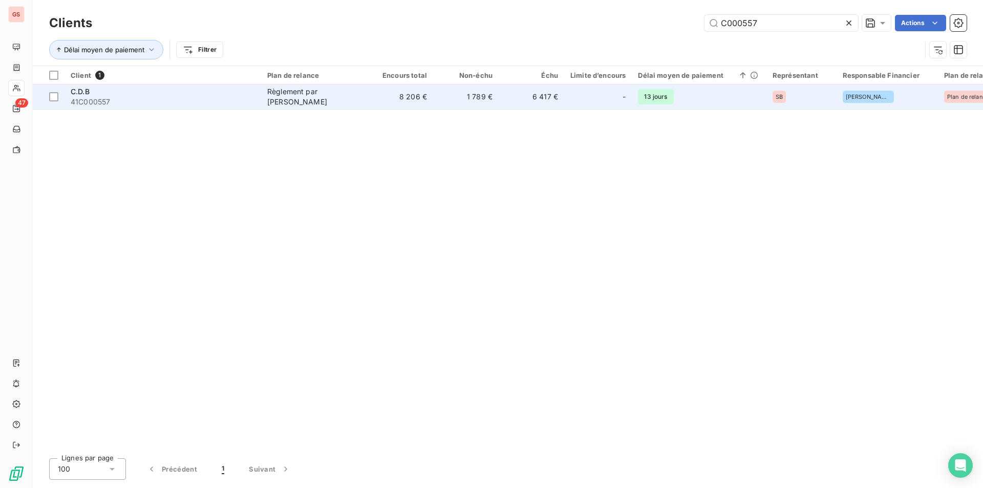
click at [454, 94] on td "1 789 €" at bounding box center [466, 96] width 66 height 25
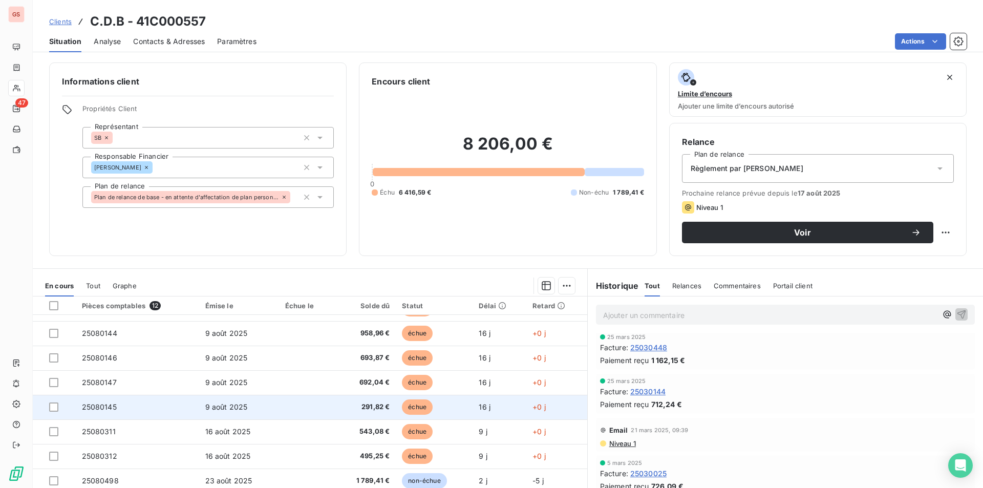
scroll to position [36, 0]
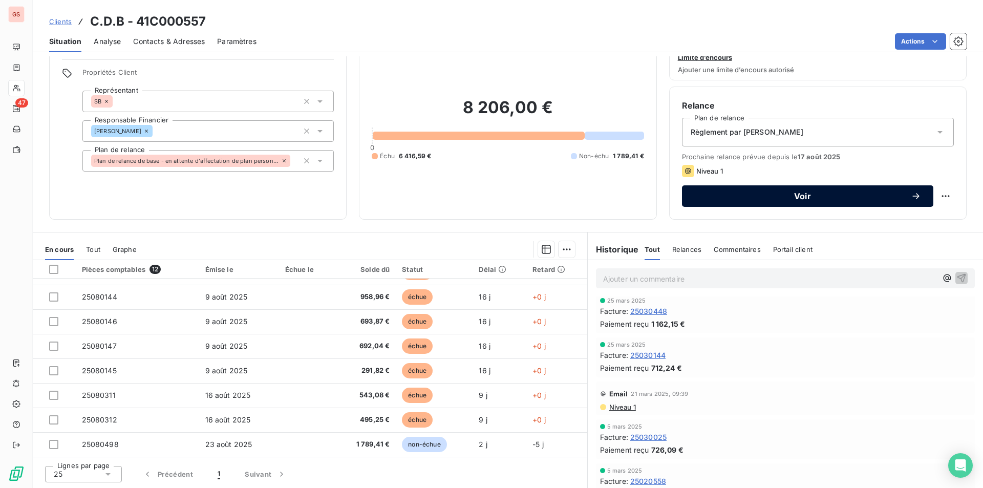
click at [755, 201] on button "Voir" at bounding box center [807, 196] width 251 height 22
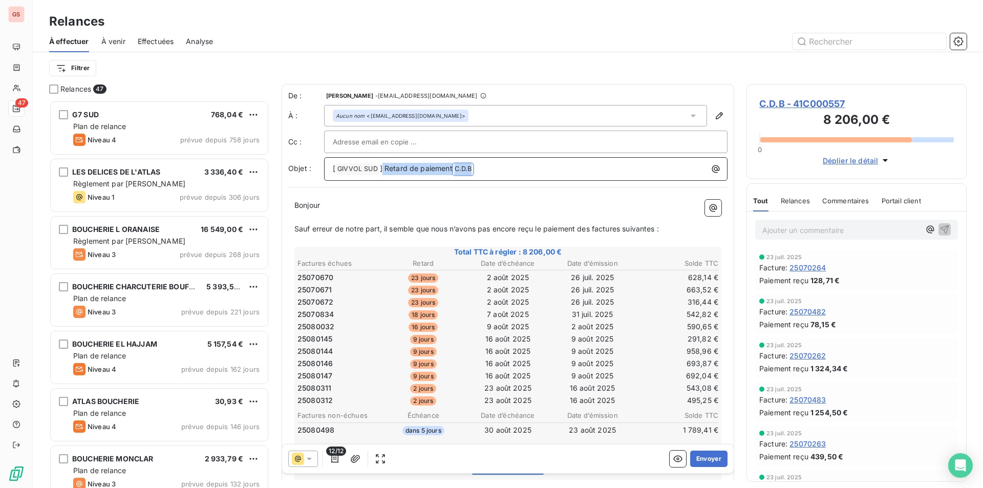
drag, startPoint x: 494, startPoint y: 167, endPoint x: 382, endPoint y: 170, distance: 112.2
click at [382, 170] on p "[ GIVVOL SUD ﻿ ] Retard de paiement C.D.B ﻿ ﻿" at bounding box center [528, 169] width 391 height 12
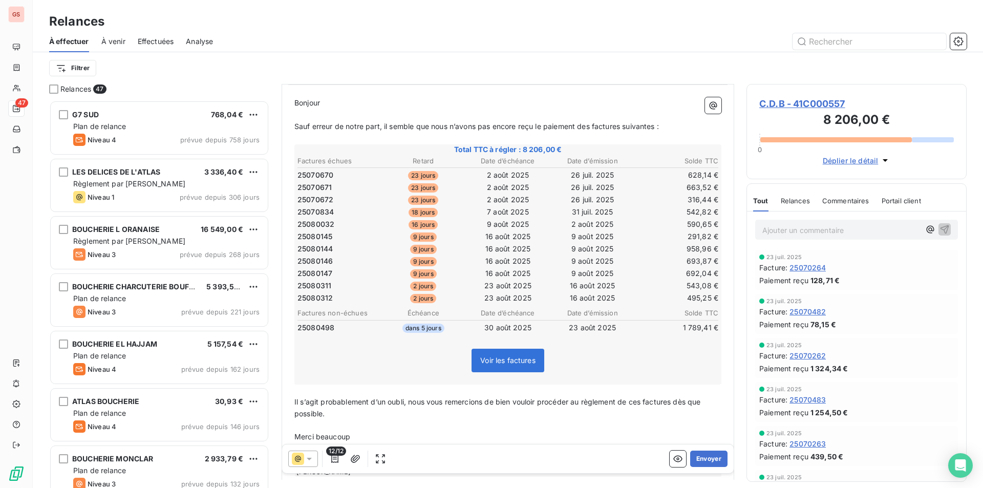
scroll to position [1, 0]
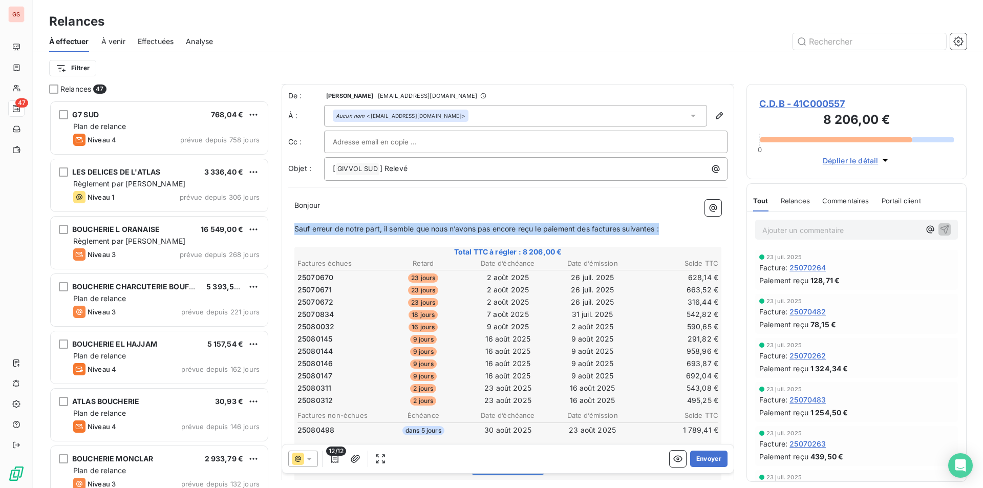
drag, startPoint x: 667, startPoint y: 231, endPoint x: 291, endPoint y: 228, distance: 376.3
click at [291, 228] on div "Bonjour ﻿ ﻿ Sauf erreur de notre part, il semble que nous n’avons pas encore re…" at bounding box center [507, 390] width 439 height 392
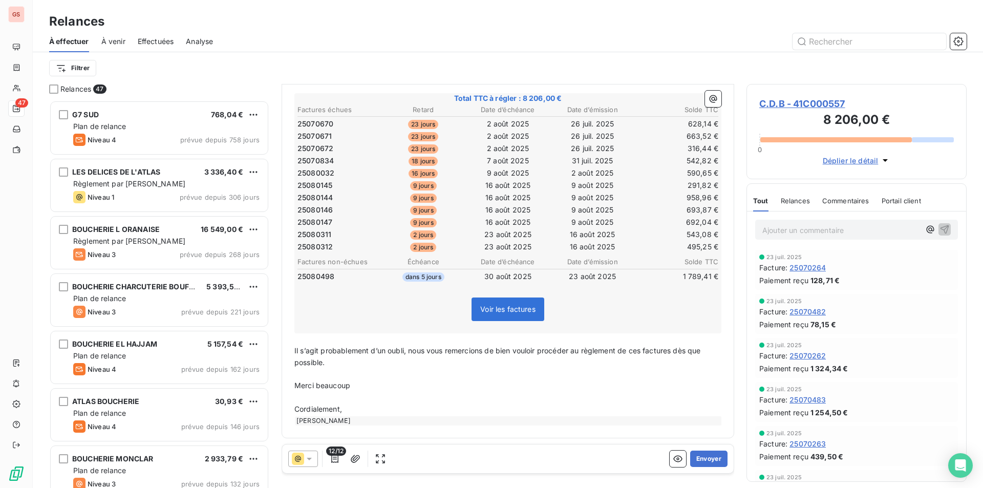
scroll to position [155, 0]
drag, startPoint x: 413, startPoint y: 353, endPoint x: 294, endPoint y: 351, distance: 118.3
click at [294, 351] on span "Il s’agit probablement d’un oubli, nous vous remercions de bien vouloir procéde…" at bounding box center [498, 356] width 409 height 20
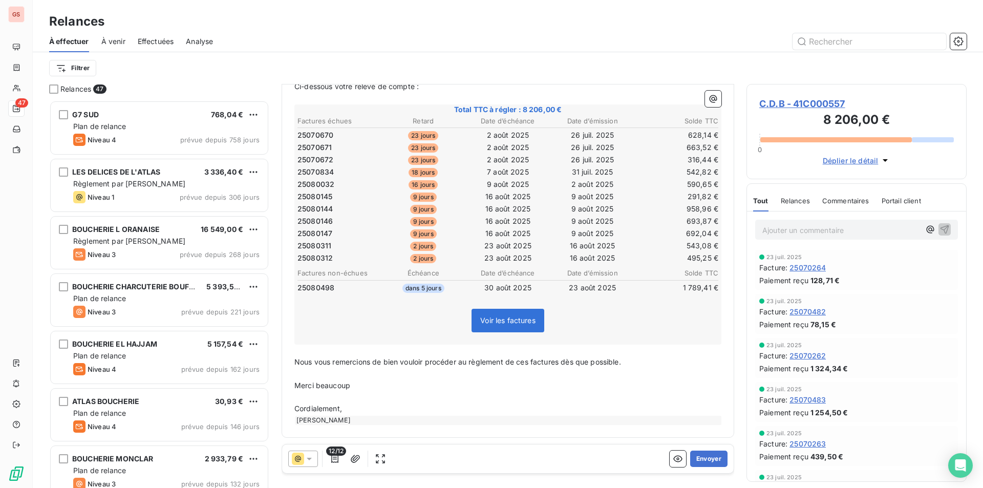
scroll to position [0, 0]
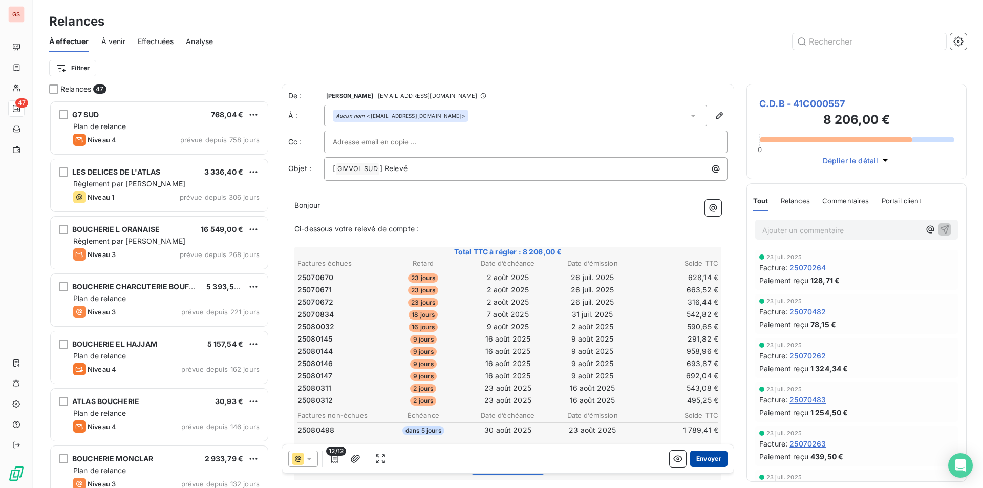
click at [694, 451] on button "Envoyer" at bounding box center [708, 458] width 37 height 16
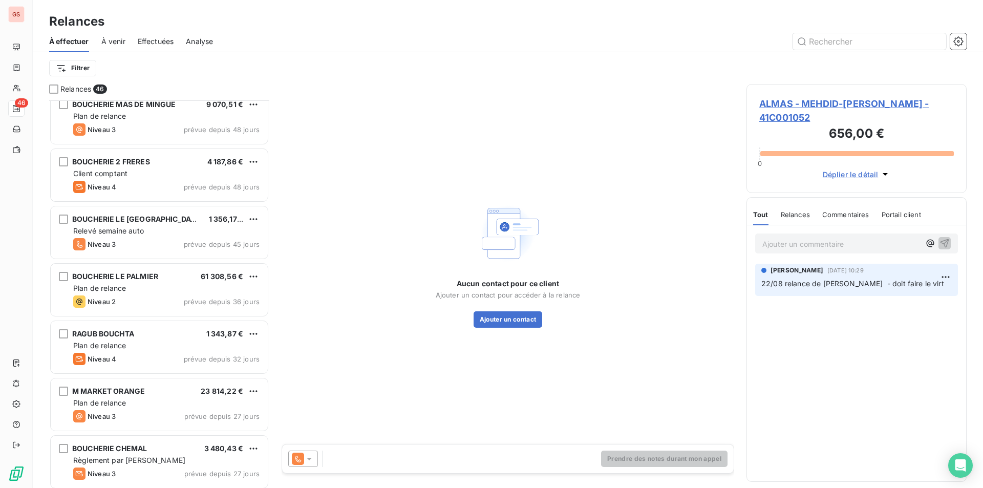
scroll to position [922, 0]
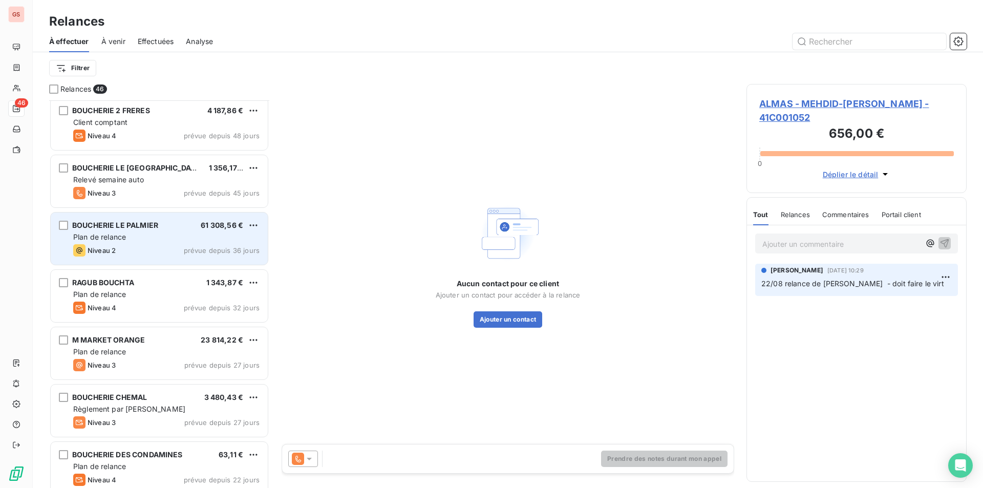
click at [137, 248] on div "Niveau 2 prévue depuis 36 jours" at bounding box center [166, 250] width 186 height 12
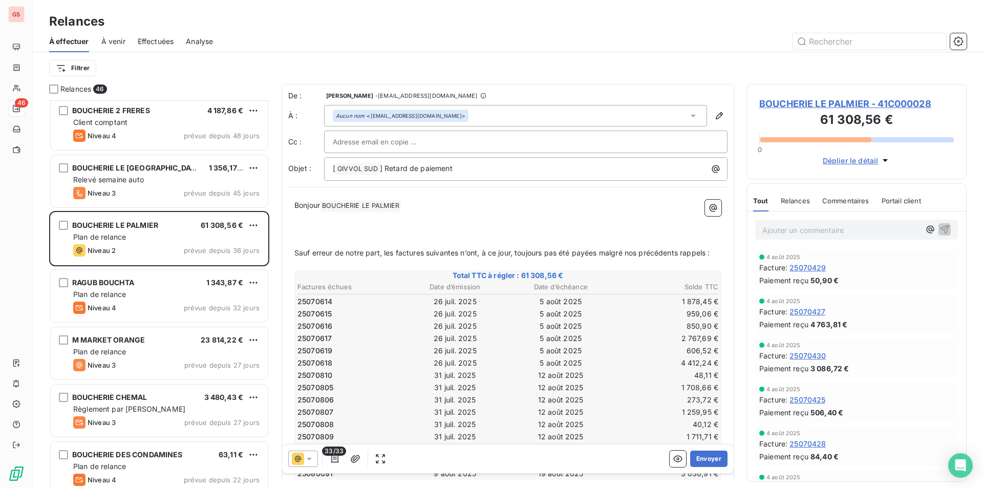
click at [783, 231] on p "Ajouter un commentaire ﻿" at bounding box center [841, 230] width 158 height 13
click at [939, 224] on icon "button" at bounding box center [944, 229] width 10 height 10
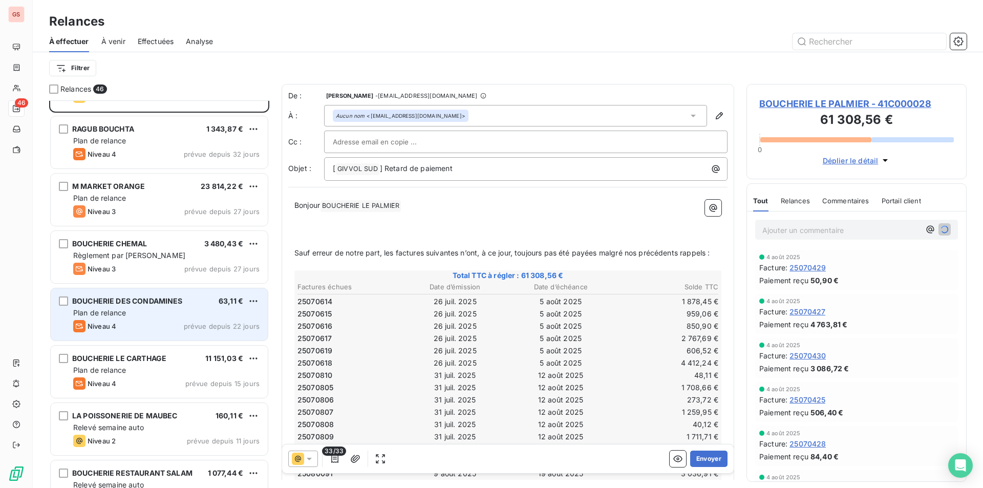
scroll to position [1127, 0]
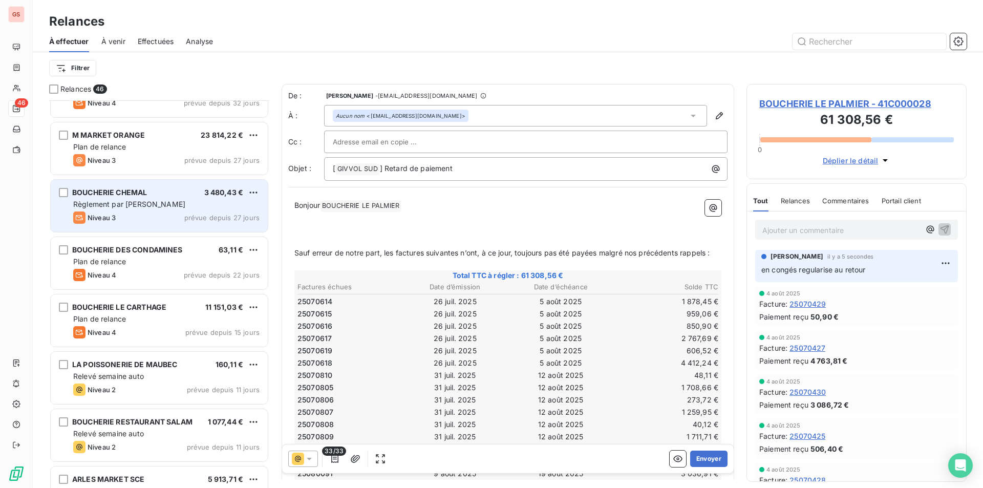
click at [147, 206] on span "Règlement par chèque" at bounding box center [129, 204] width 112 height 9
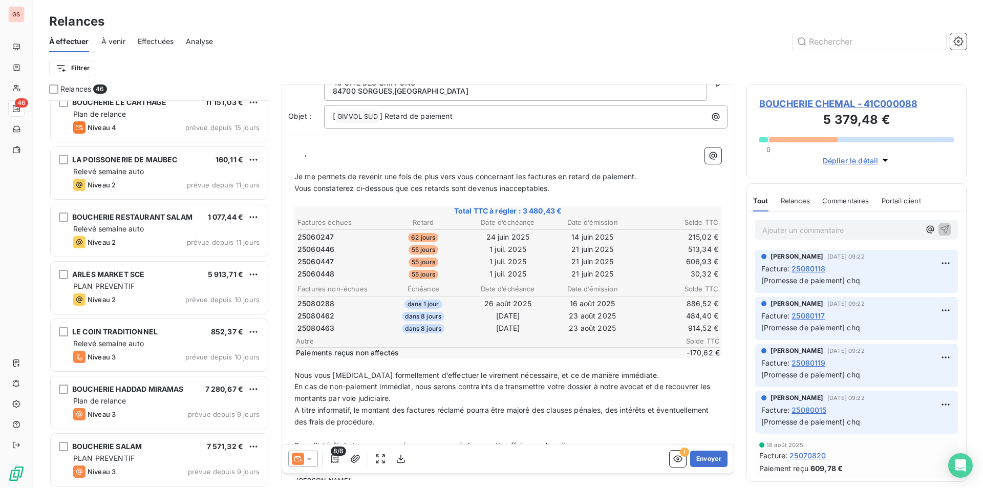
scroll to position [1383, 0]
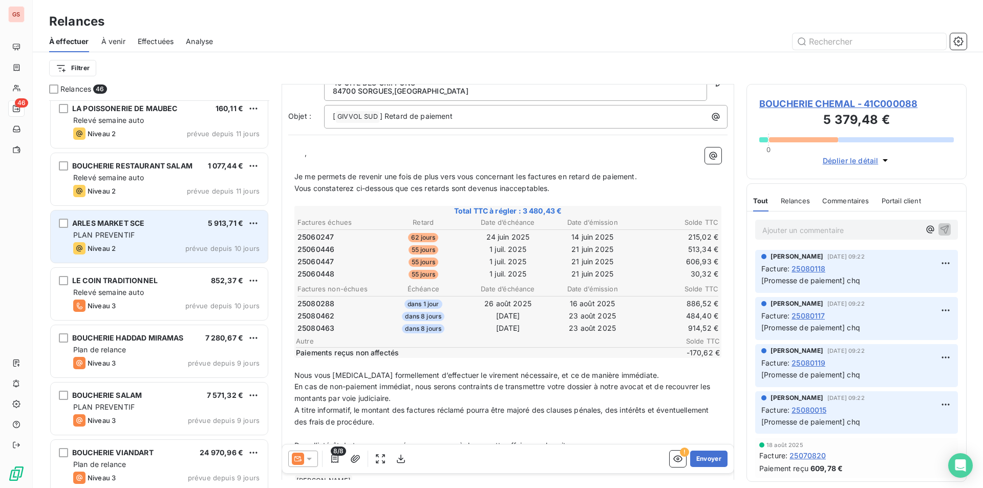
click at [159, 248] on div "Niveau 2 prévue depuis 10 jours" at bounding box center [166, 248] width 186 height 12
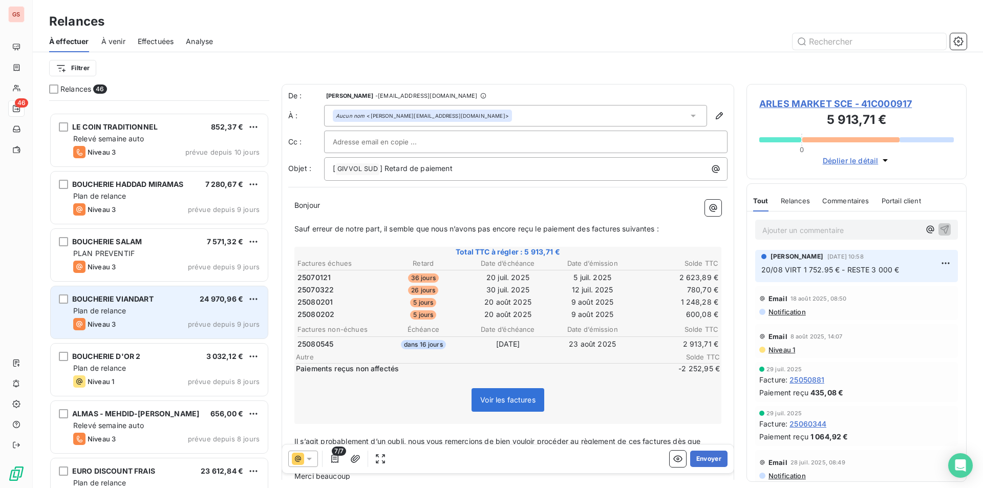
scroll to position [1690, 0]
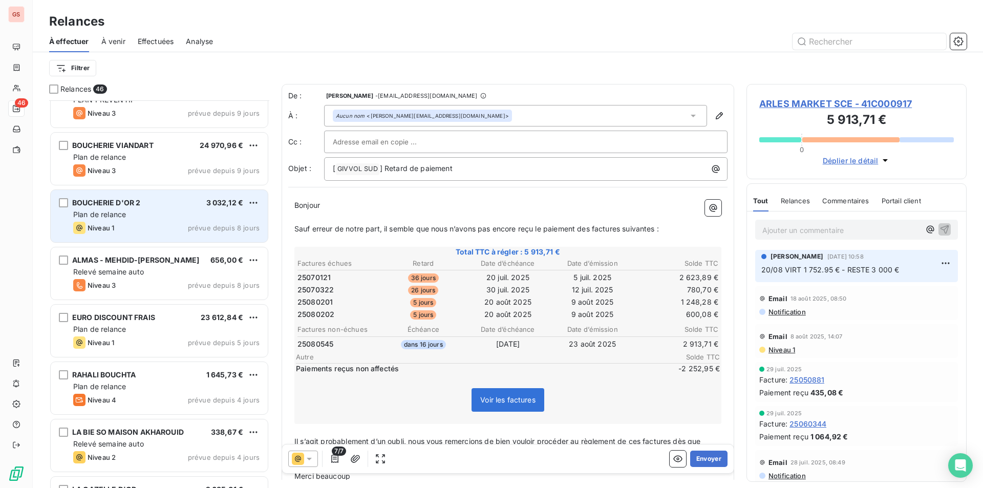
click at [132, 226] on div "Niveau 1 prévue depuis 8 jours" at bounding box center [166, 228] width 186 height 12
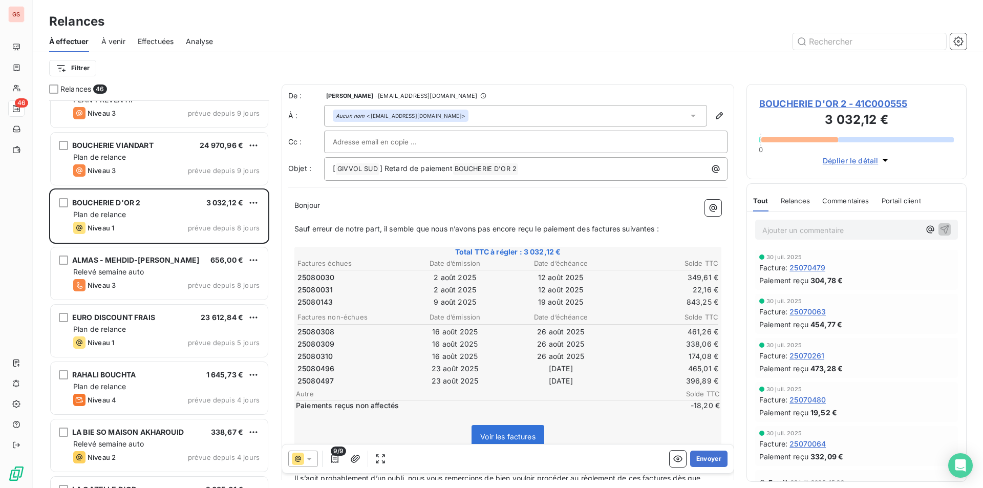
click at [311, 459] on icon at bounding box center [309, 459] width 10 height 10
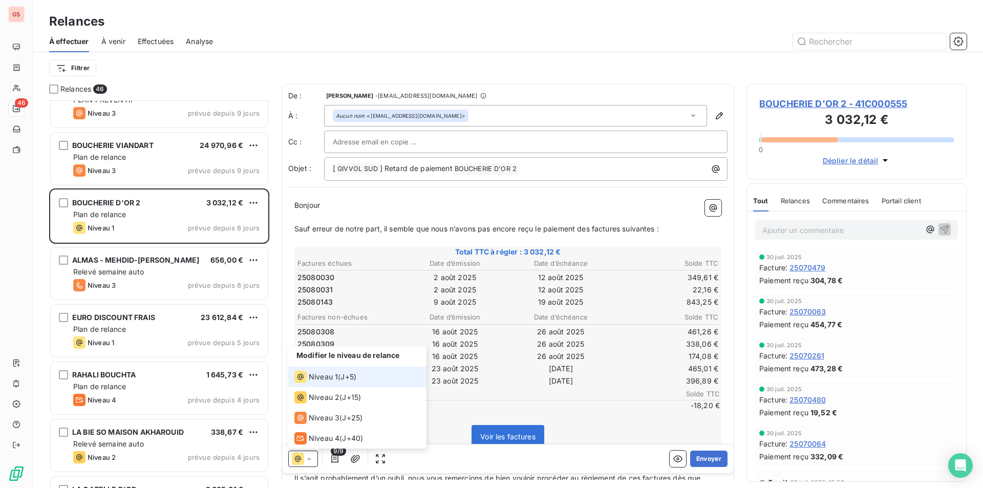
click at [311, 459] on icon at bounding box center [309, 459] width 10 height 10
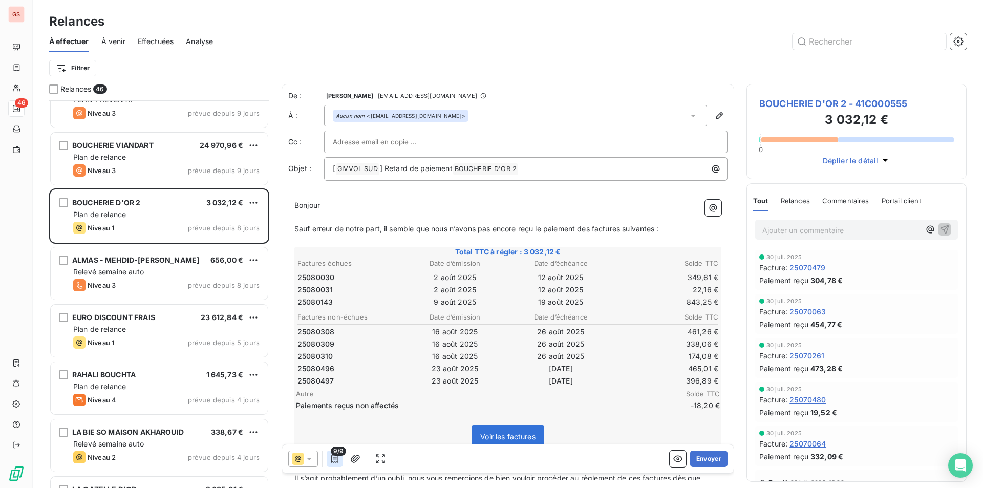
click at [329, 457] on button "button" at bounding box center [335, 458] width 16 height 16
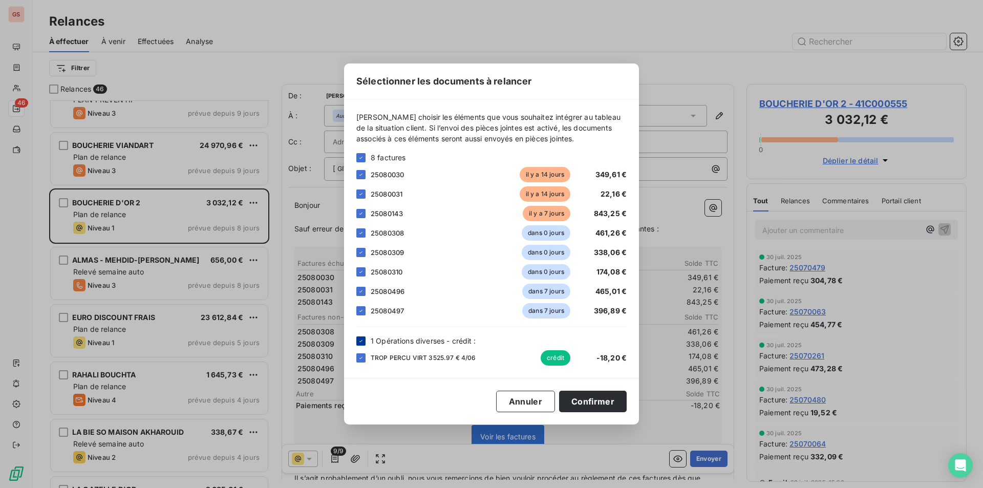
click at [361, 341] on icon at bounding box center [360, 340] width 3 height 2
click at [604, 404] on button "Confirmer" at bounding box center [593, 402] width 68 height 22
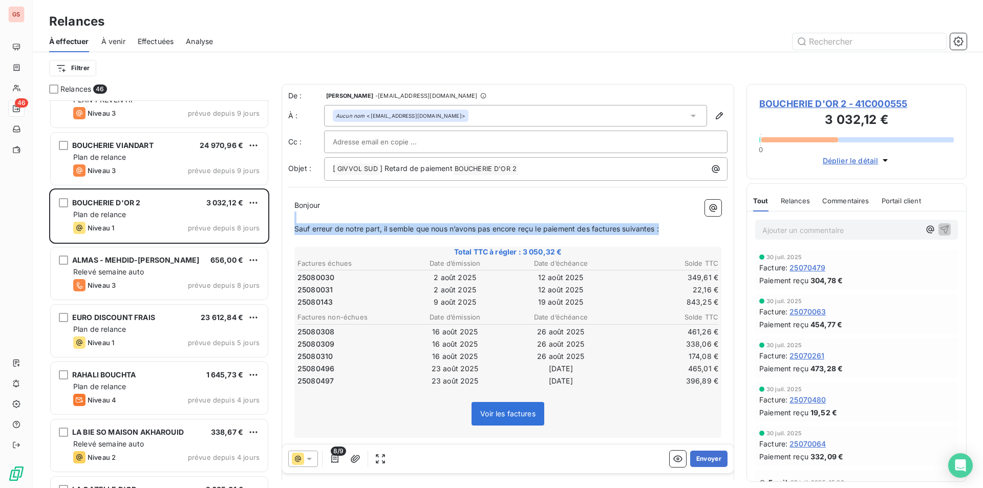
drag, startPoint x: 677, startPoint y: 225, endPoint x: 459, endPoint y: 220, distance: 218.1
click at [459, 220] on div "Bonjour ﻿ Sauf erreur de notre part, il semble que nous n’avons pas encore reçu…" at bounding box center [507, 365] width 427 height 330
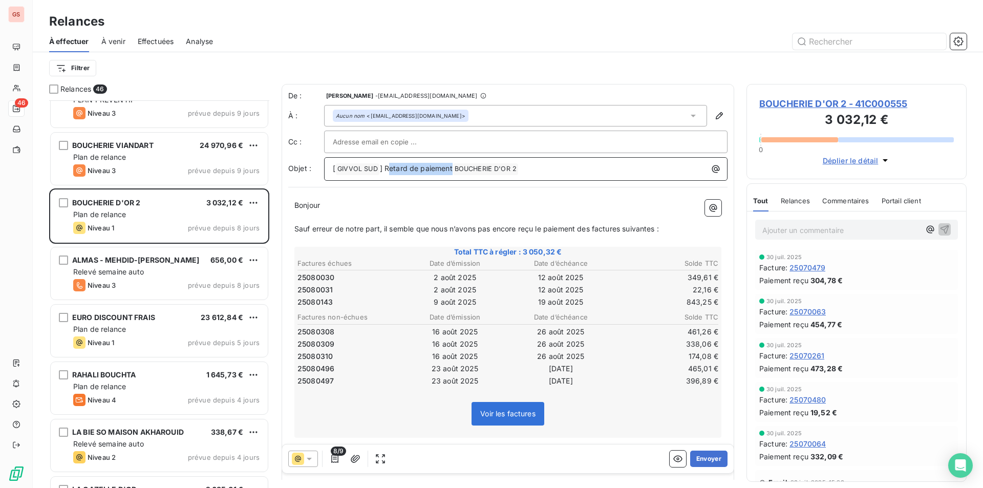
drag, startPoint x: 453, startPoint y: 168, endPoint x: 391, endPoint y: 175, distance: 62.4
click at [391, 175] on div "[ GIVVOL SUD ﻿ ] Retard de paiement BOUCHERIE D'OR 2 ﻿ ﻿" at bounding box center [525, 169] width 403 height 24
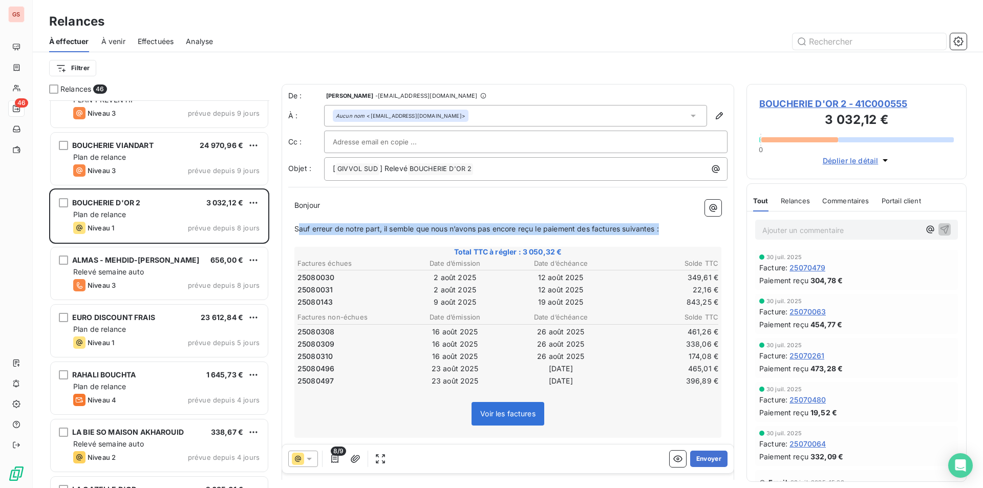
drag, startPoint x: 668, startPoint y: 226, endPoint x: 297, endPoint y: 225, distance: 370.6
click at [297, 225] on p "Sauf erreur de notre part, il semble que nous n’avons pas encore reçu le paieme…" at bounding box center [507, 229] width 427 height 12
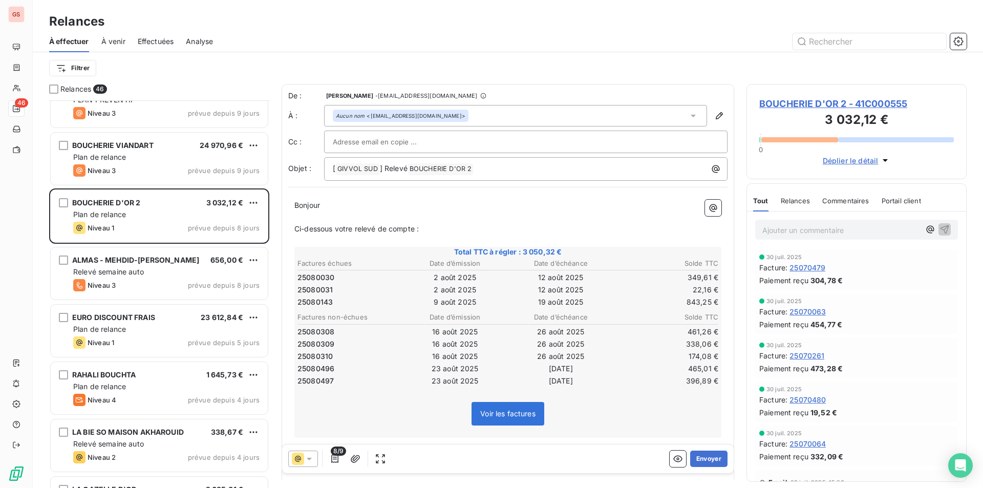
scroll to position [103, 0]
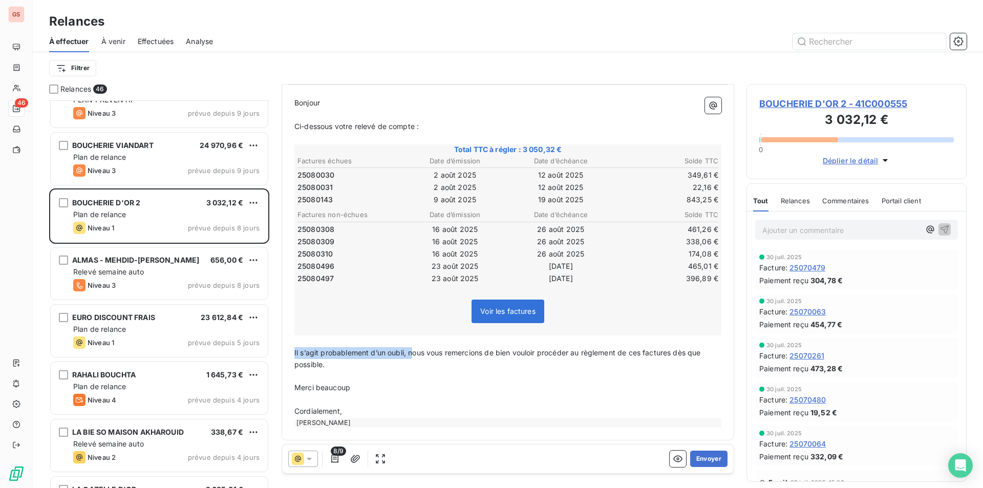
drag, startPoint x: 414, startPoint y: 353, endPoint x: 290, endPoint y: 355, distance: 124.4
click at [290, 355] on div "Bonjour ﻿ Ci-dessous votre relevé de compte : ﻿ Total TTC à régler : 3 050,32 €…" at bounding box center [507, 262] width 439 height 342
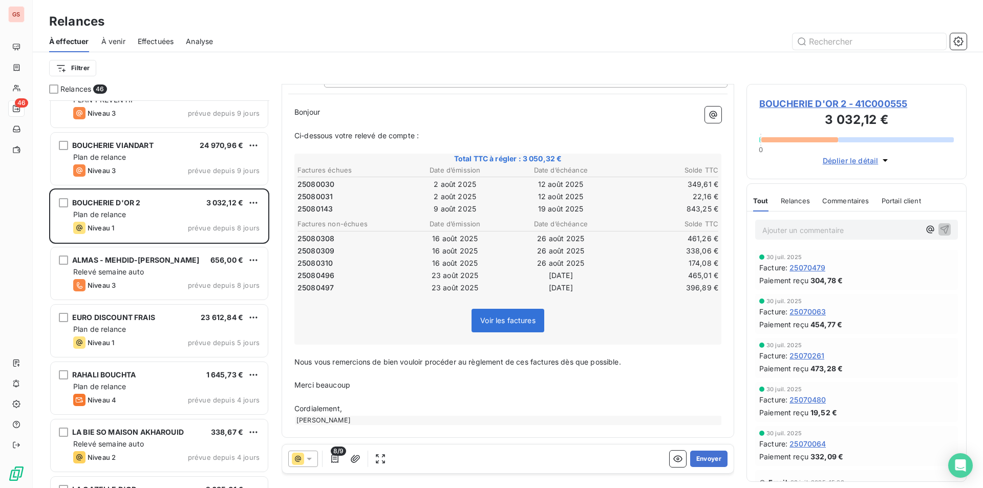
scroll to position [0, 0]
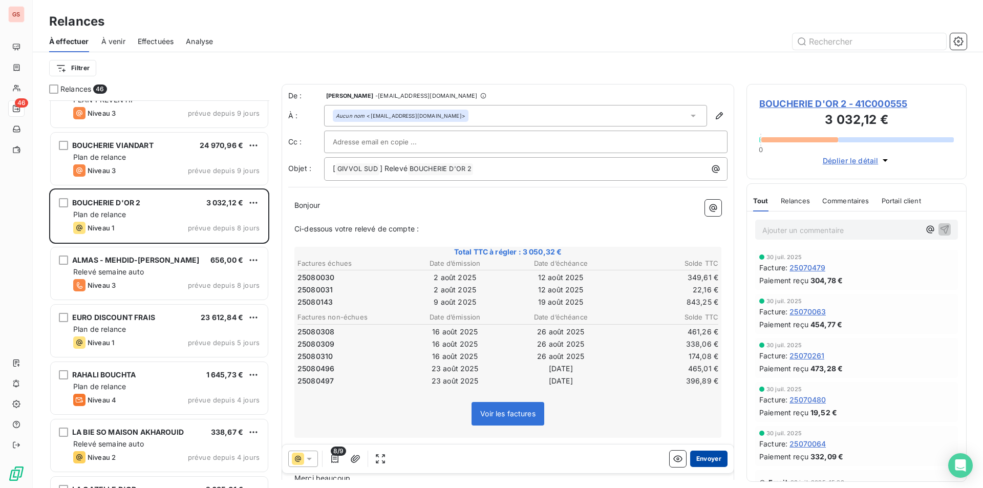
click at [701, 455] on button "Envoyer" at bounding box center [708, 458] width 37 height 16
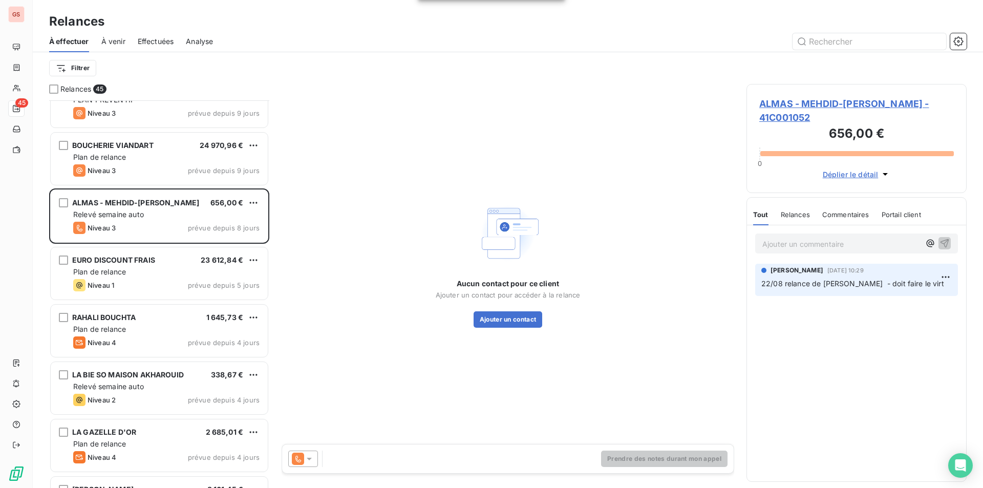
scroll to position [1741, 0]
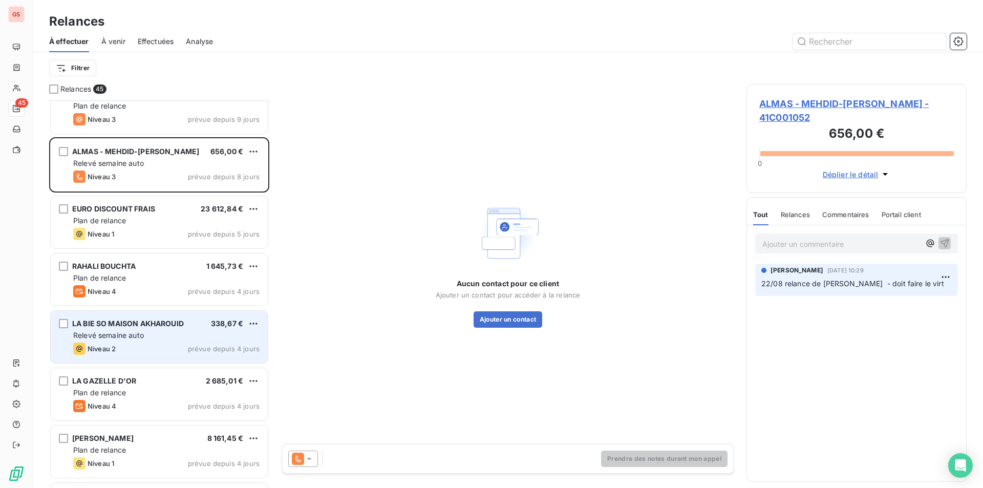
click at [165, 330] on div "Relevé semaine auto" at bounding box center [166, 335] width 186 height 10
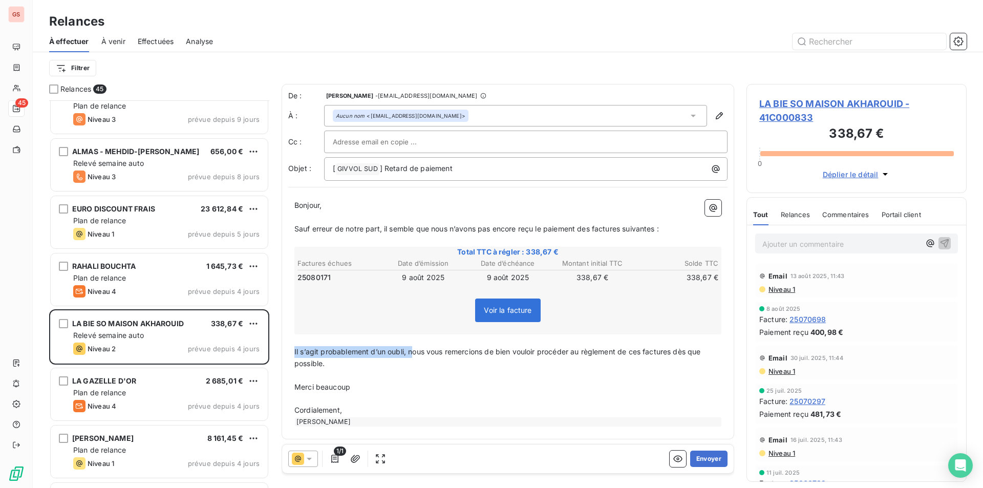
drag, startPoint x: 414, startPoint y: 353, endPoint x: 274, endPoint y: 349, distance: 139.8
click at [274, 349] on div "Relances 45 BOUCHERIE SALAM 7 571,32 € PLAN PREVENTIF Niveau 3 prévue depuis 9 …" at bounding box center [508, 286] width 950 height 404
click at [704, 458] on button "Envoyer" at bounding box center [708, 458] width 37 height 16
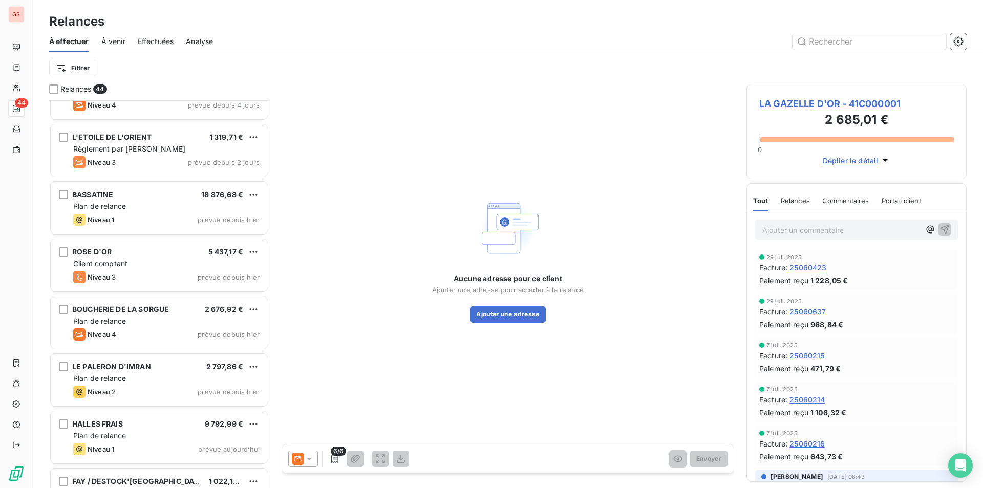
scroll to position [2136, 0]
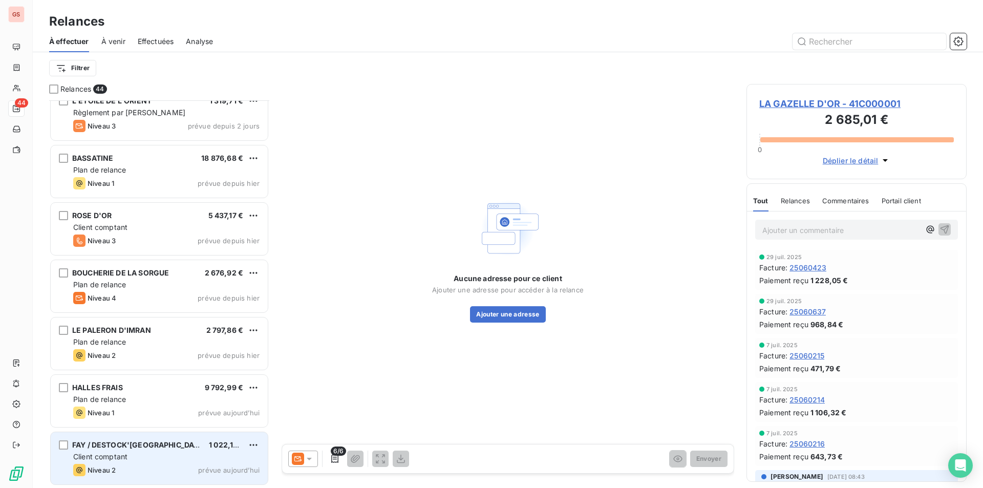
click at [159, 458] on div "Client comptant" at bounding box center [166, 457] width 186 height 10
